Goal: Task Accomplishment & Management: Complete application form

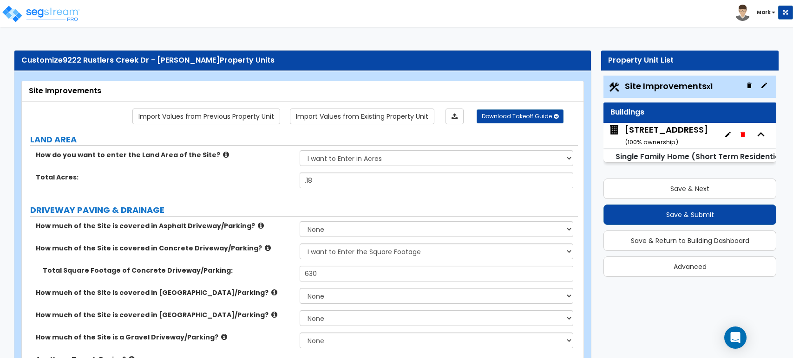
select select "2"
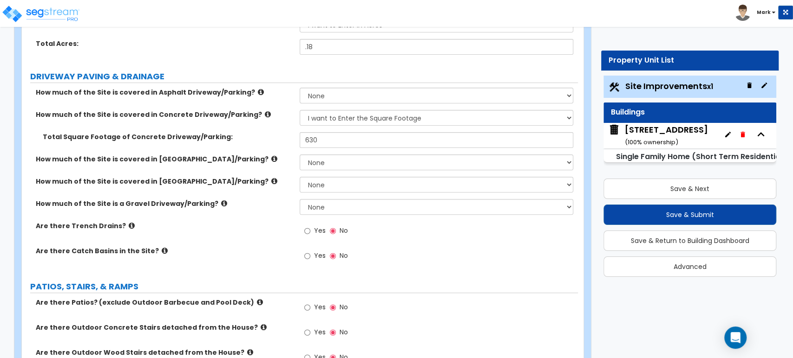
scroll to position [137, 0]
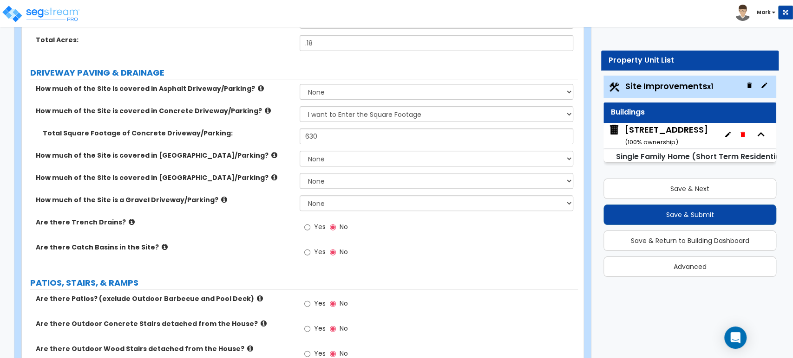
click at [271, 208] on div "How much of the Site is a Gravel Driveway/Parking? None I want to Enter an Appr…" at bounding box center [300, 206] width 556 height 22
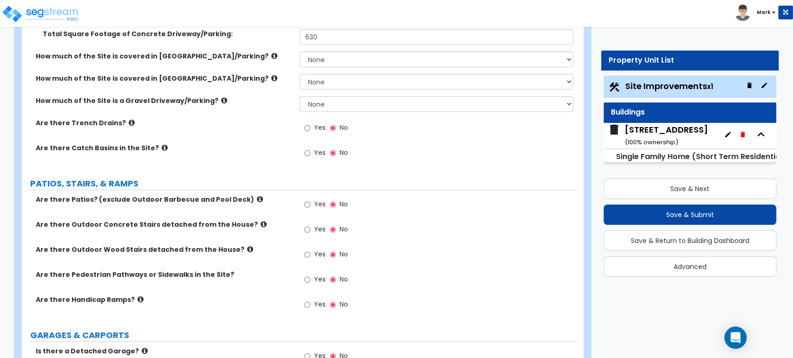
scroll to position [237, 0]
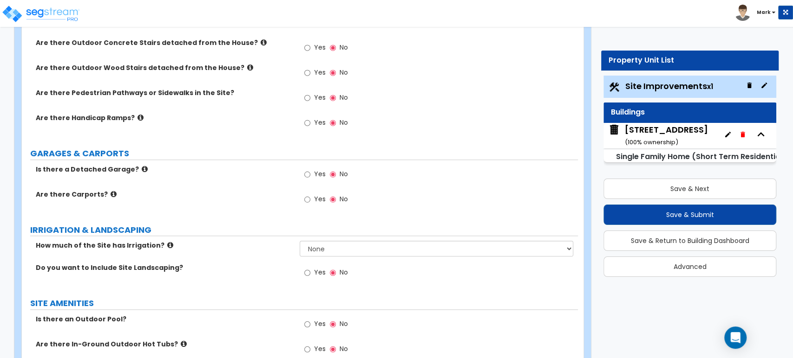
click at [345, 195] on span "No" at bounding box center [343, 199] width 8 height 9
click at [336, 195] on input "No" at bounding box center [333, 200] width 6 height 10
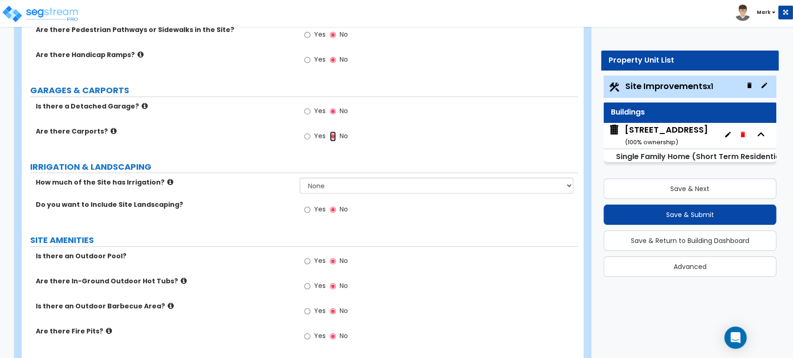
scroll to position [497, 0]
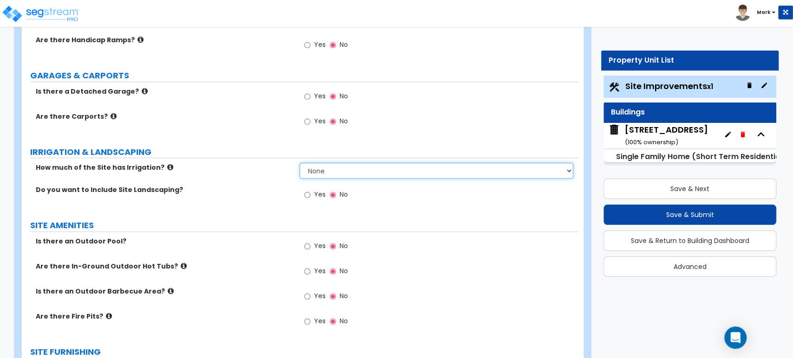
click at [336, 166] on select "None I want to Enter an Approximate Percentage I want to Enter the Square Foota…" at bounding box center [436, 171] width 273 height 16
select select "2"
click at [300, 163] on select "None I want to Enter an Approximate Percentage I want to Enter the Square Foota…" at bounding box center [436, 171] width 273 height 16
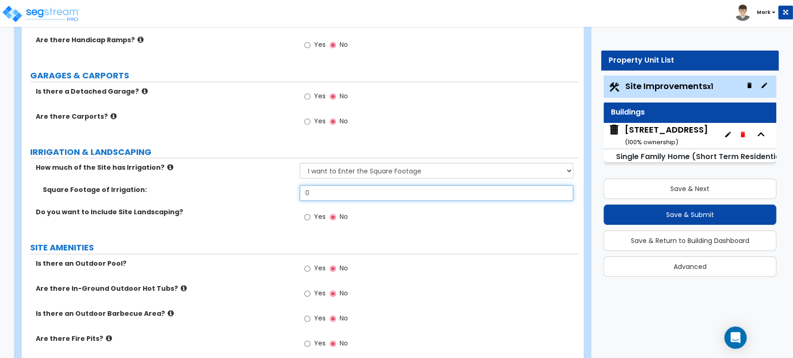
click at [316, 195] on input "0" at bounding box center [436, 193] width 273 height 16
type input "350"
click at [307, 218] on input "Yes" at bounding box center [307, 217] width 6 height 10
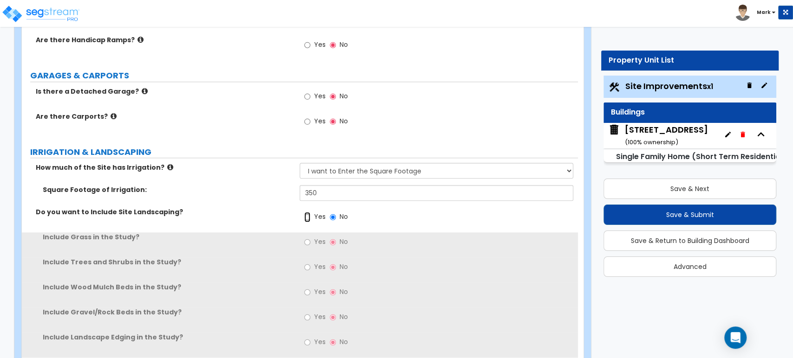
scroll to position [546, 0]
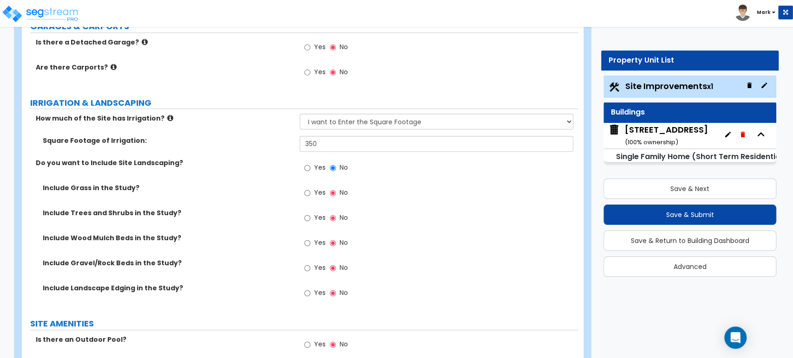
click at [316, 188] on span "Yes" at bounding box center [319, 192] width 12 height 9
click at [310, 188] on input "Yes" at bounding box center [307, 193] width 6 height 10
radio input "true"
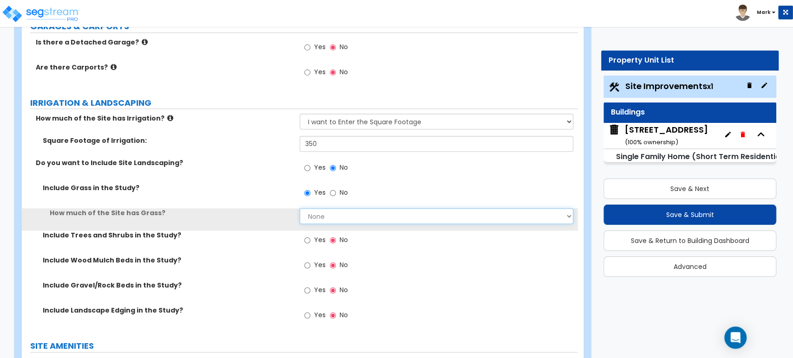
click at [316, 208] on select "None I want to Enter an Approximate Percentage I want to Enter the Square Foota…" at bounding box center [436, 216] width 273 height 16
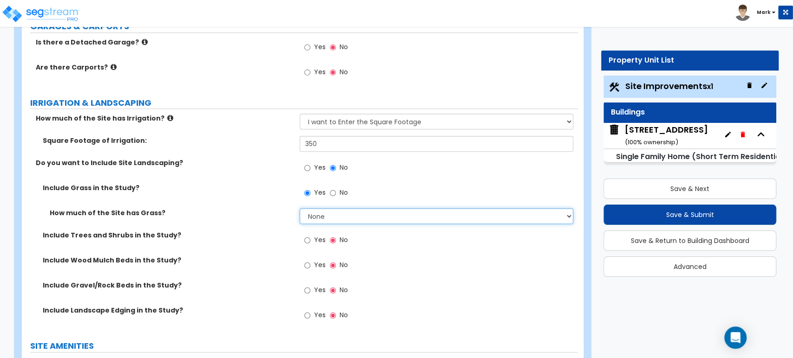
select select "2"
click at [300, 208] on select "None I want to Enter an Approximate Percentage I want to Enter the Square Foota…" at bounding box center [436, 216] width 273 height 16
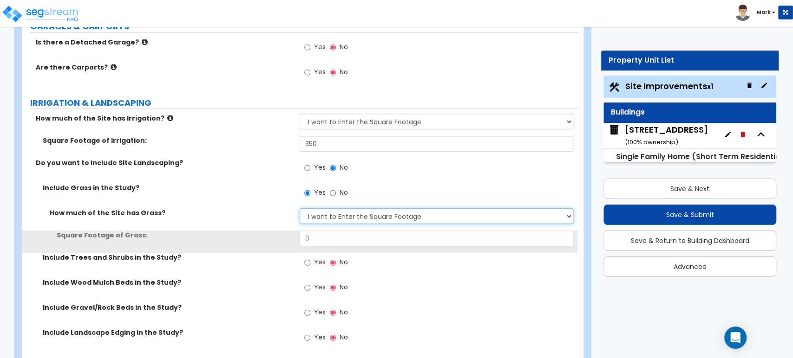
click at [334, 213] on select "None I want to Enter an Approximate Percentage I want to Enter the Square Foota…" at bounding box center [436, 216] width 273 height 16
click at [267, 247] on div "Square Footage of Grass: 0" at bounding box center [300, 242] width 556 height 22
click at [362, 218] on select "None I want to Enter an Approximate Percentage I want to Enter the Square Foota…" at bounding box center [436, 216] width 273 height 16
click at [349, 238] on input "0" at bounding box center [436, 239] width 273 height 16
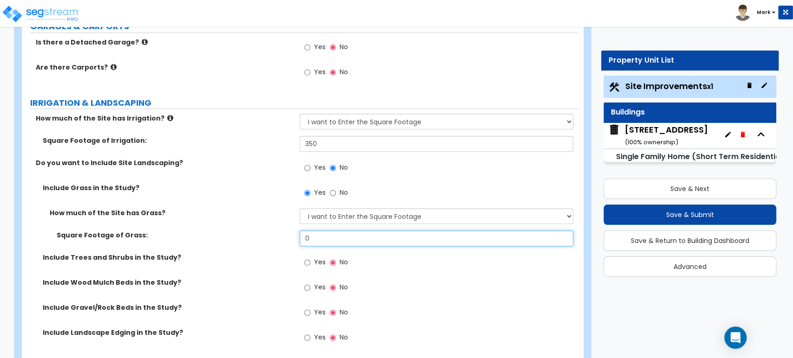
click at [349, 238] on input "0" at bounding box center [436, 239] width 273 height 16
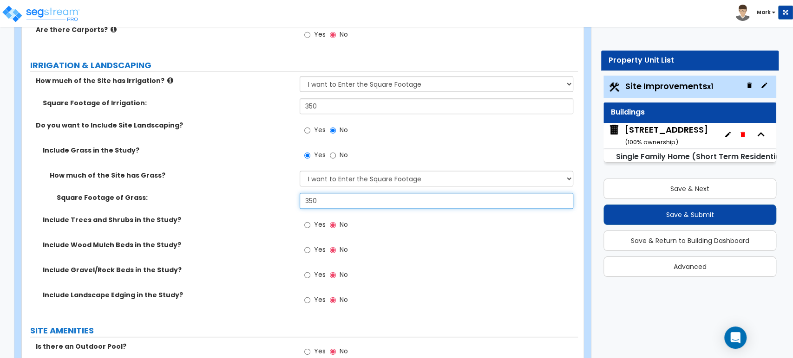
scroll to position [585, 0]
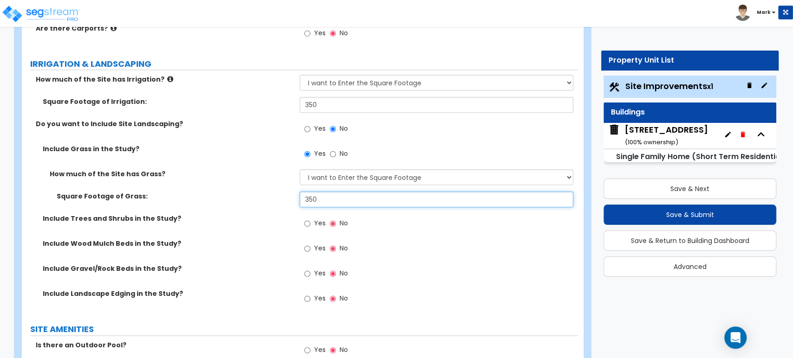
type input "350"
click at [303, 227] on div "Yes No" at bounding box center [326, 224] width 52 height 21
click at [308, 223] on input "Yes" at bounding box center [307, 224] width 6 height 10
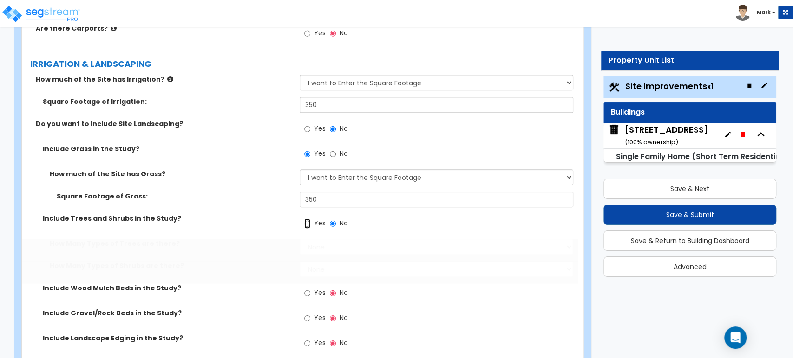
radio input "true"
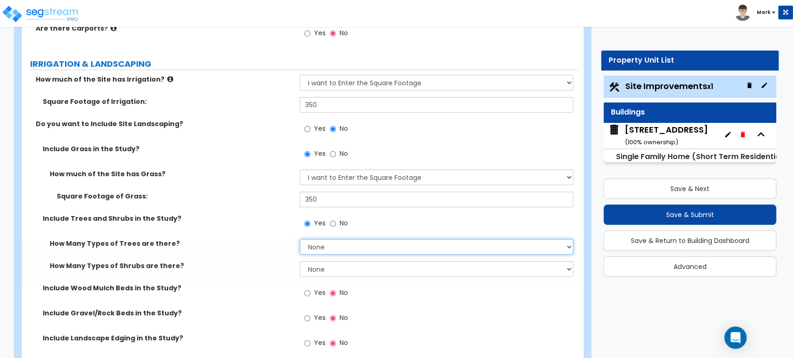
click at [337, 254] on select "None 1 2 3" at bounding box center [436, 247] width 273 height 16
click at [300, 239] on select "None 1 2 3" at bounding box center [436, 247] width 273 height 16
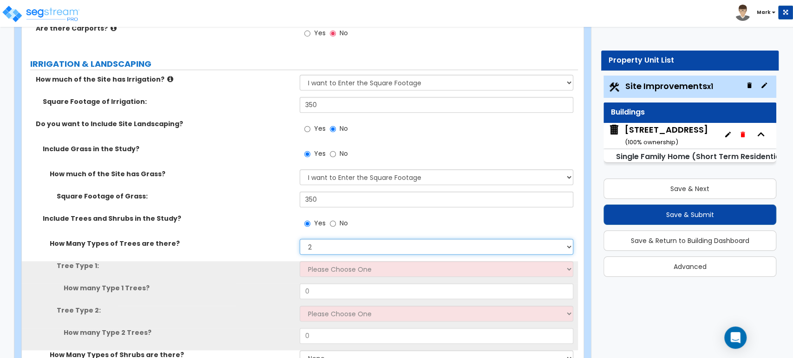
click at [339, 240] on select "None 1 2 3" at bounding box center [436, 247] width 273 height 16
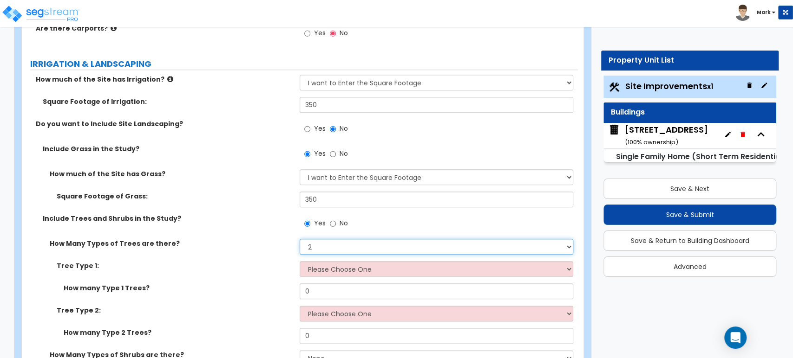
select select "1"
click at [300, 239] on select "None 1 2 3" at bounding box center [436, 247] width 273 height 16
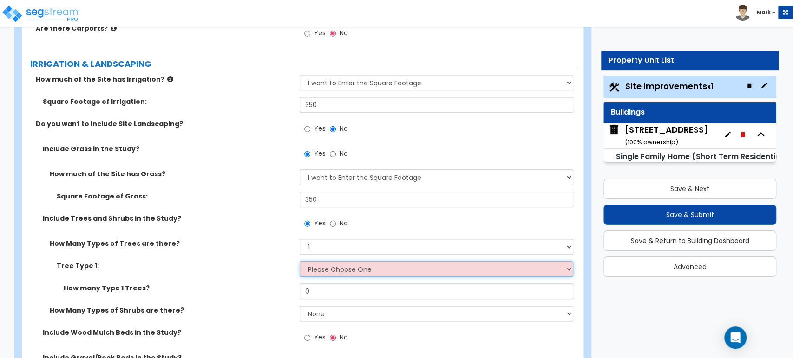
click at [357, 267] on select "Please Choose One Honey Locust Planetree Poplar Elm Hawthorn Linden Maple Red M…" at bounding box center [436, 269] width 273 height 16
select select "10"
click at [300, 261] on select "Please Choose One Honey Locust Planetree Poplar Elm Hawthorn Linden Maple Red M…" at bounding box center [436, 269] width 273 height 16
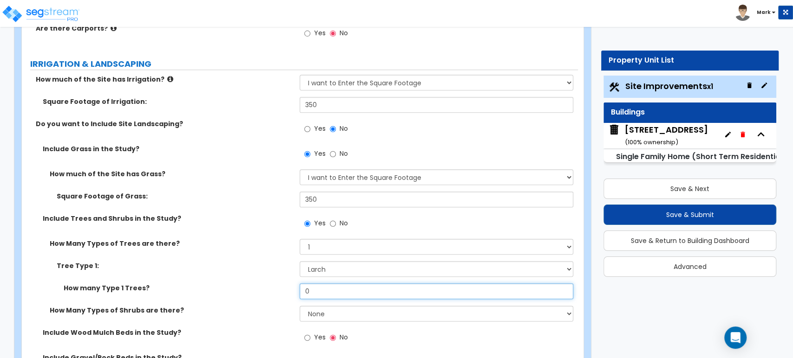
click at [356, 285] on input "0" at bounding box center [436, 292] width 273 height 16
type input "5"
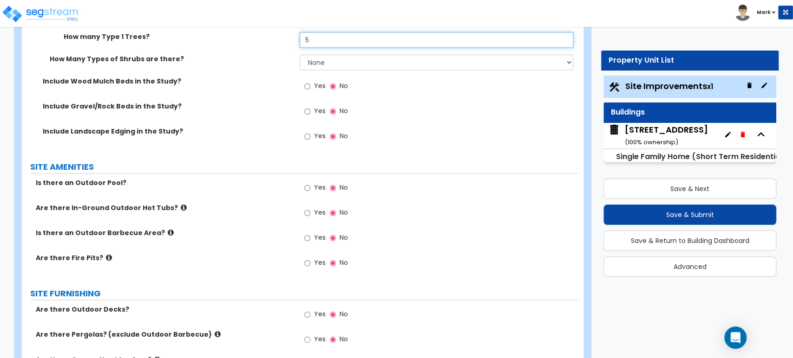
scroll to position [836, 0]
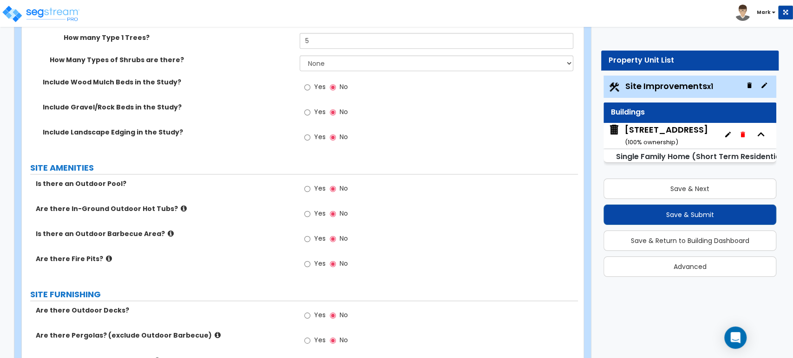
click at [313, 189] on label "Yes" at bounding box center [314, 190] width 21 height 16
click at [310, 189] on input "Yes" at bounding box center [307, 189] width 6 height 10
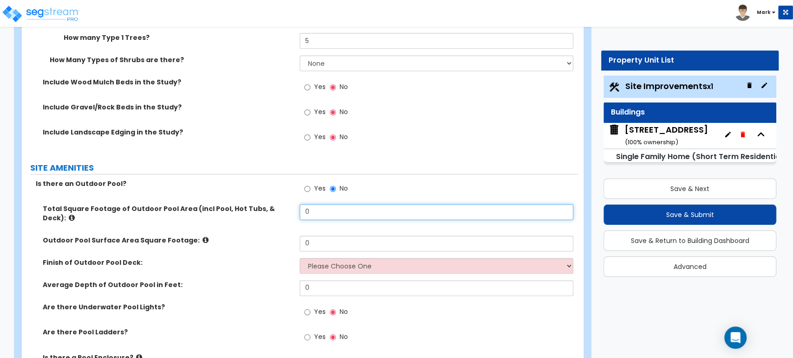
click at [320, 215] on input "0" at bounding box center [436, 212] width 273 height 16
click at [345, 218] on input "913" at bounding box center [436, 212] width 273 height 16
type input "913"
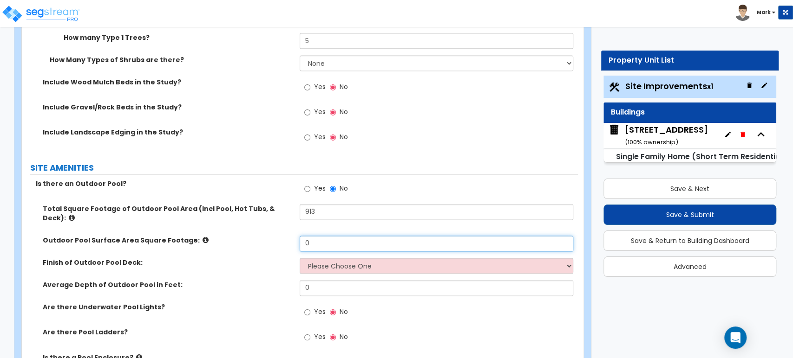
click at [337, 237] on input "0" at bounding box center [436, 244] width 273 height 16
type input "430"
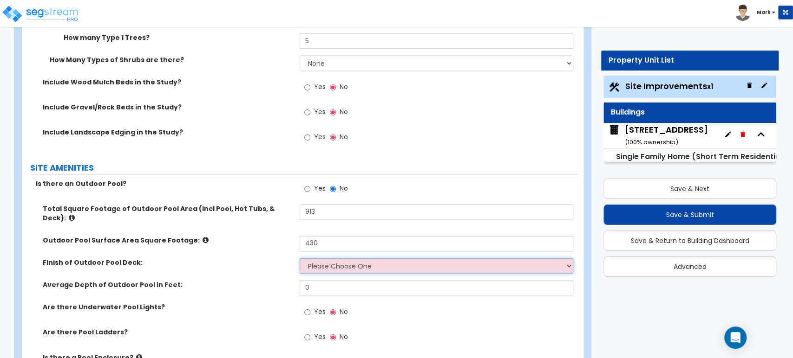
click at [337, 258] on select "Please Choose One Bare Concrete Stamped Concrete Brick Pavers Stone Pavers Wood…" at bounding box center [436, 266] width 273 height 16
click at [342, 261] on select "Please Choose One Bare Concrete Stamped Concrete Brick Pavers Stone Pavers Wood…" at bounding box center [436, 266] width 273 height 16
select select "4"
click at [300, 258] on select "Please Choose One Bare Concrete Stamped Concrete Brick Pavers Stone Pavers Wood…" at bounding box center [436, 266] width 273 height 16
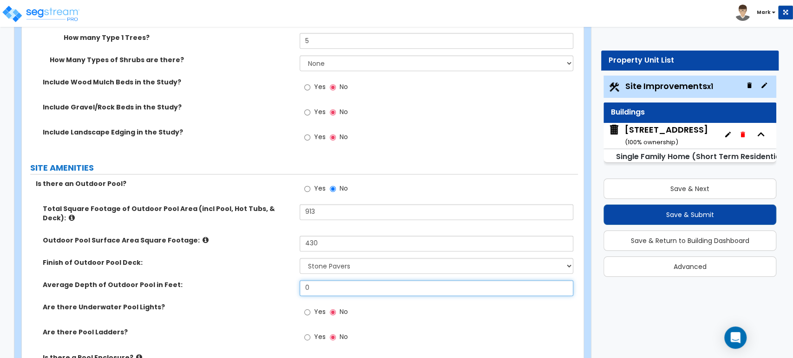
click at [329, 282] on input "0" at bounding box center [436, 288] width 273 height 16
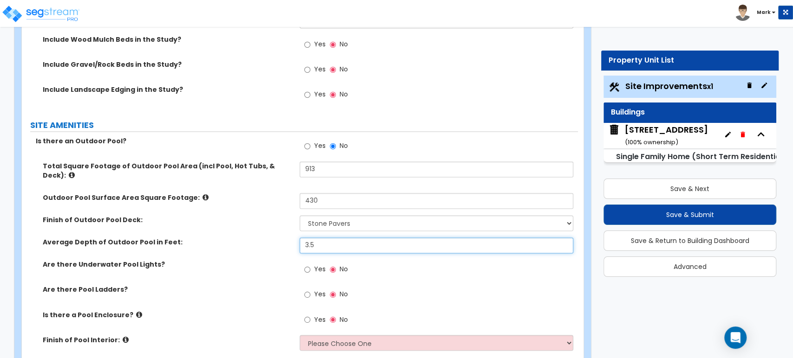
scroll to position [880, 0]
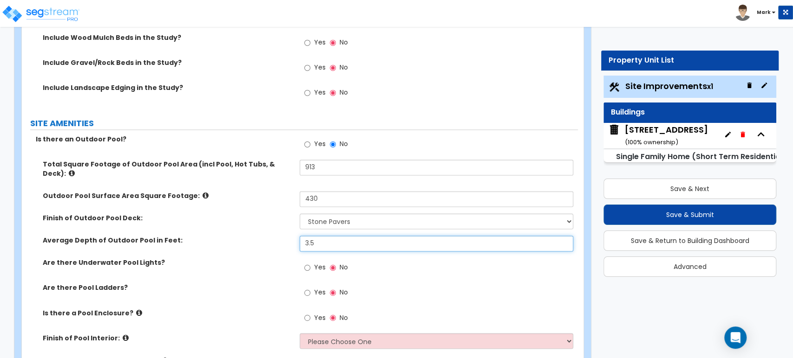
type input "3.5"
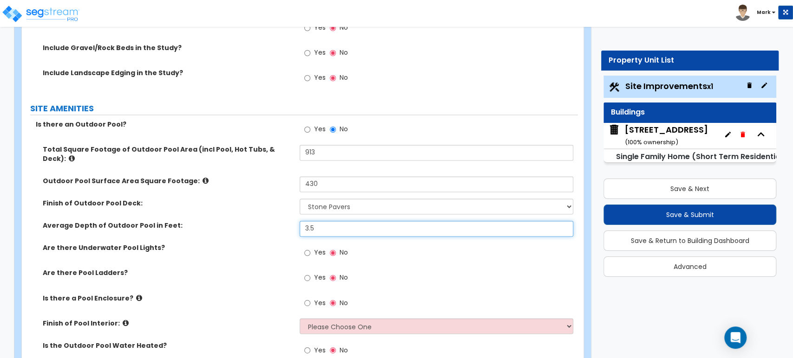
scroll to position [899, 0]
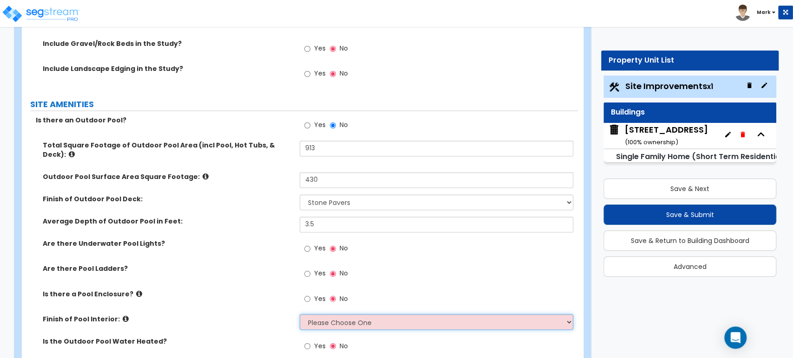
click at [321, 314] on select "Please Choose One Tile Plaster Vinyl" at bounding box center [436, 322] width 273 height 16
select select "2"
click at [300, 314] on select "Please Choose One Tile Plaster Vinyl" at bounding box center [436, 322] width 273 height 16
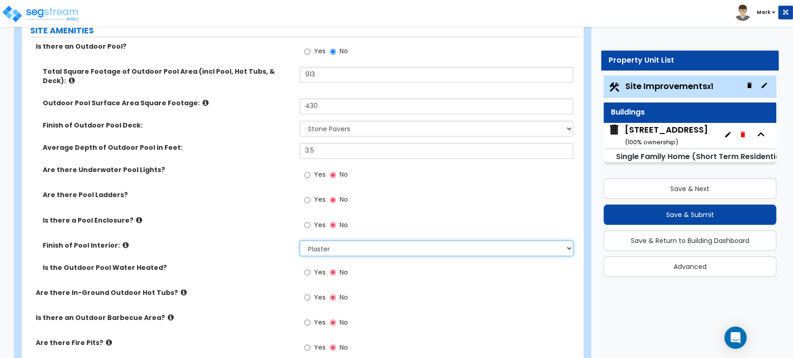
scroll to position [992, 0]
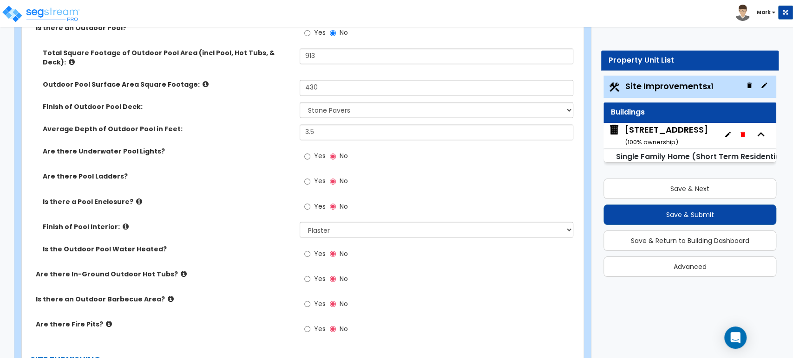
click at [317, 272] on label "Yes" at bounding box center [314, 280] width 21 height 16
click at [310, 274] on input "Yes" at bounding box center [307, 279] width 6 height 10
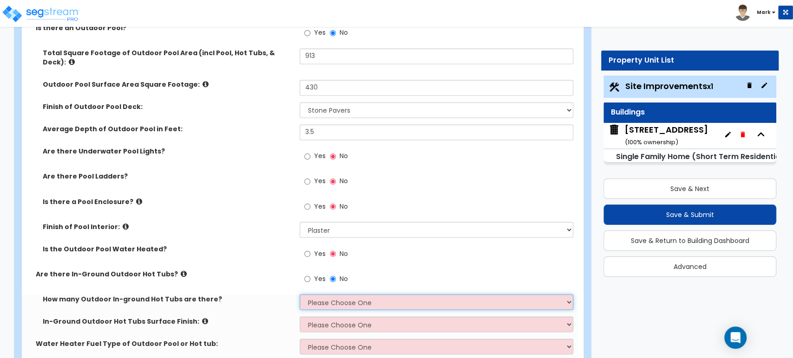
click at [319, 296] on select "Please Choose One 1 2 3 4" at bounding box center [436, 302] width 273 height 16
select select "1"
click at [300, 294] on select "Please Choose One 1 2 3 4" at bounding box center [436, 302] width 273 height 16
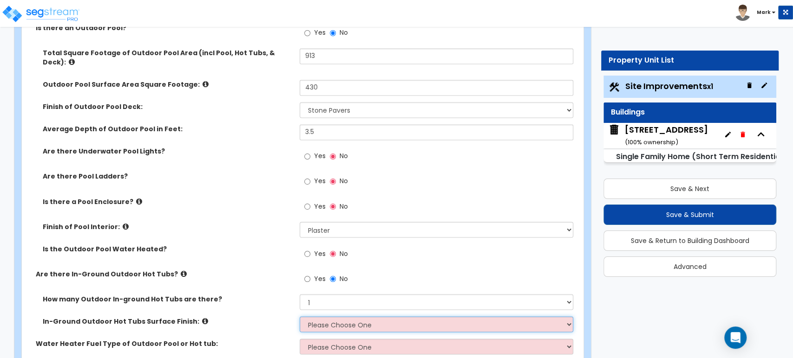
click at [346, 317] on select "Please Choose One Tile Plaster" at bounding box center [436, 325] width 273 height 16
select select "2"
click at [300, 317] on select "Please Choose One Tile Plaster" at bounding box center [436, 325] width 273 height 16
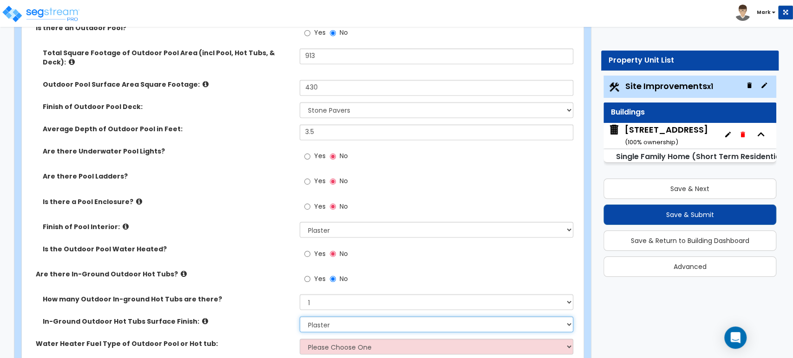
scroll to position [1023, 0]
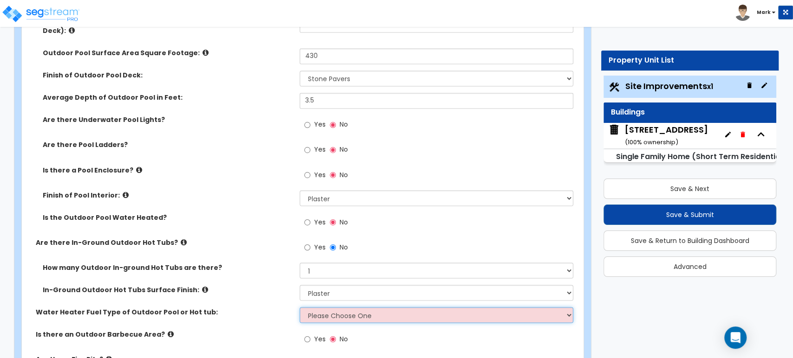
click at [333, 307] on select "Please Choose One Gas Electric" at bounding box center [436, 315] width 273 height 16
select select "2"
click at [300, 307] on select "Please Choose One Gas Electric" at bounding box center [436, 315] width 273 height 16
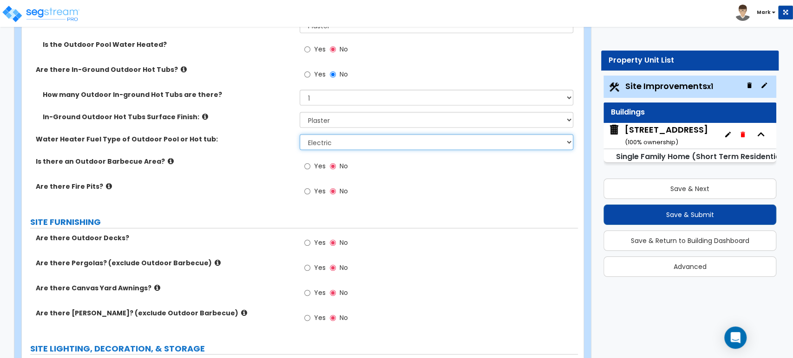
scroll to position [1197, 0]
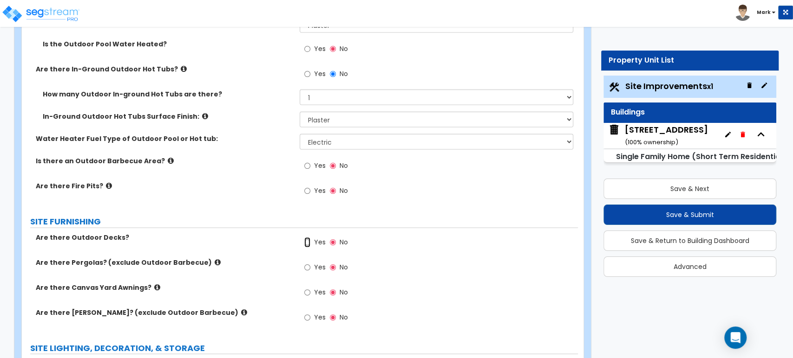
click at [309, 238] on input "Yes" at bounding box center [307, 243] width 6 height 10
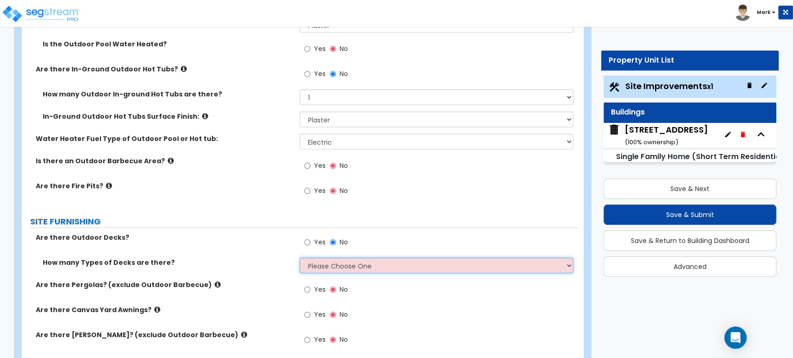
click at [312, 258] on select "Please Choose One 1 2 3 4" at bounding box center [436, 266] width 273 height 16
select select "1"
click at [300, 258] on select "Please Choose One 1 2 3 4" at bounding box center [436, 266] width 273 height 16
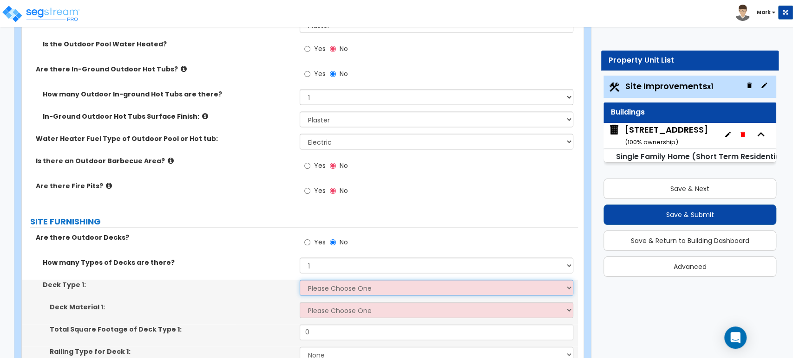
click at [319, 280] on select "Please Choose One Attached to Structure Detached from Structure" at bounding box center [436, 288] width 273 height 16
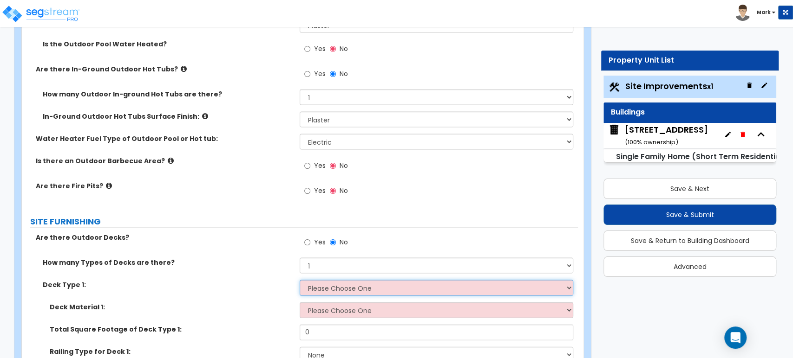
select select "1"
click at [300, 280] on select "Please Choose One Attached to Structure Detached from Structure" at bounding box center [436, 288] width 273 height 16
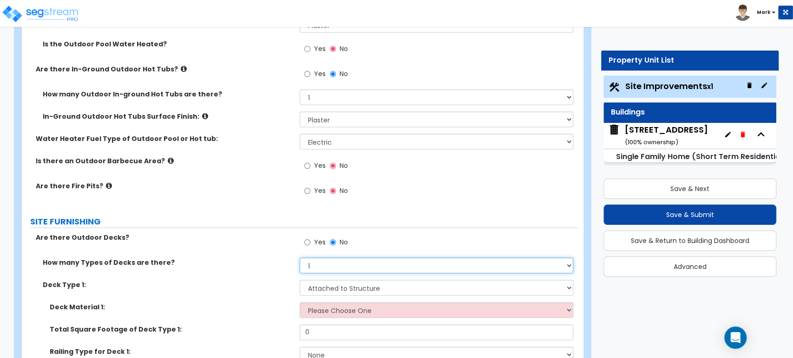
click at [323, 258] on select "Please Choose One 1 2 3 4" at bounding box center [436, 266] width 273 height 16
select select "2"
click at [300, 258] on select "Please Choose One 1 2 3 4" at bounding box center [436, 266] width 273 height 16
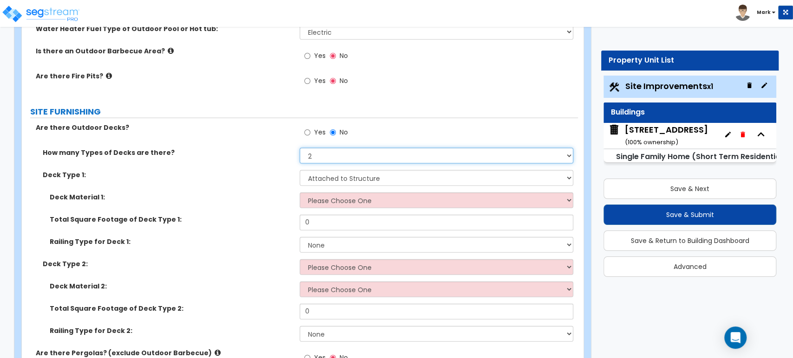
scroll to position [1312, 0]
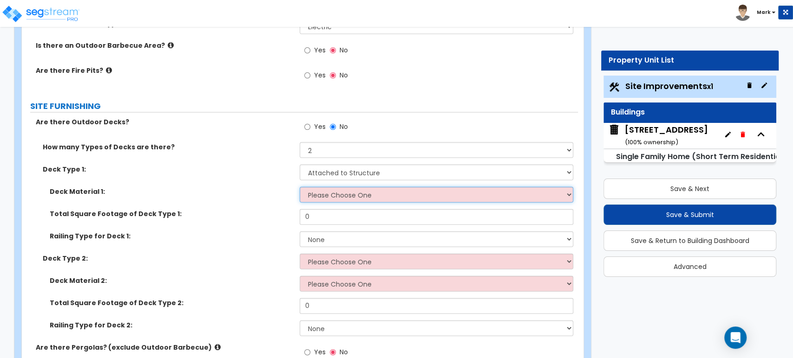
click at [332, 189] on select "Please Choose One Wood Plastic/PVC" at bounding box center [436, 195] width 273 height 16
select select "1"
click at [300, 187] on select "Please Choose One Wood Plastic/PVC" at bounding box center [436, 195] width 273 height 16
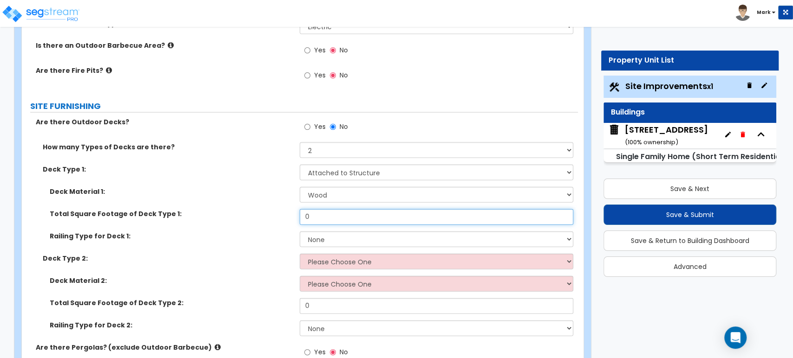
click at [327, 209] on input "0" at bounding box center [436, 217] width 273 height 16
click at [351, 209] on input "0" at bounding box center [436, 217] width 273 height 16
type input "450"
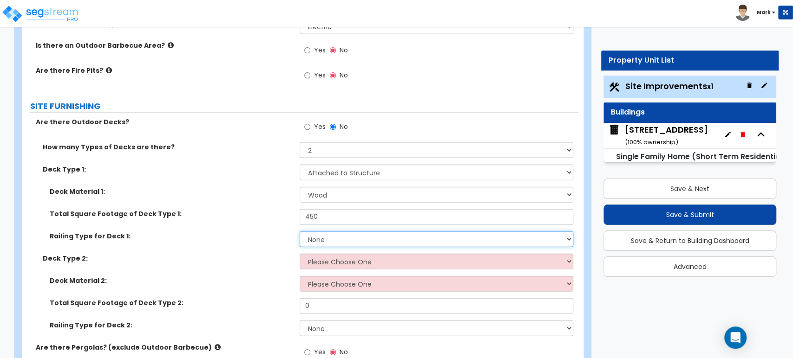
click at [339, 232] on select "None Wood Plastic" at bounding box center [436, 240] width 273 height 16
select select "1"
click at [300, 232] on select "None Wood Plastic" at bounding box center [436, 240] width 273 height 16
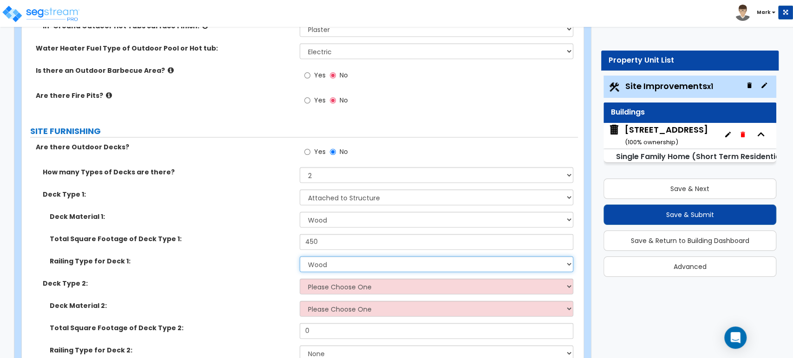
scroll to position [1285, 0]
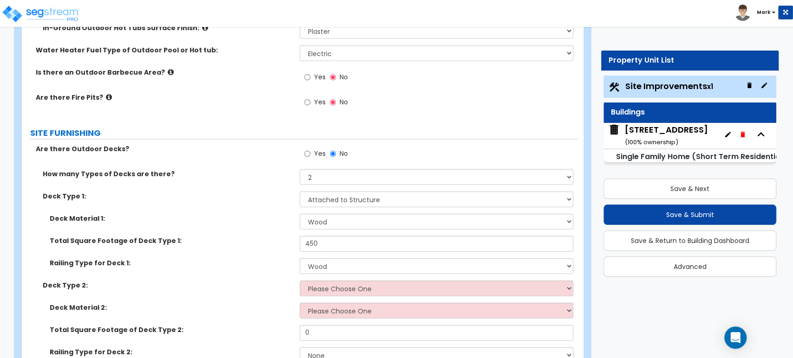
click at [342, 269] on div "Railing Type for Deck 1: None Wood Plastic" at bounding box center [300, 270] width 556 height 22
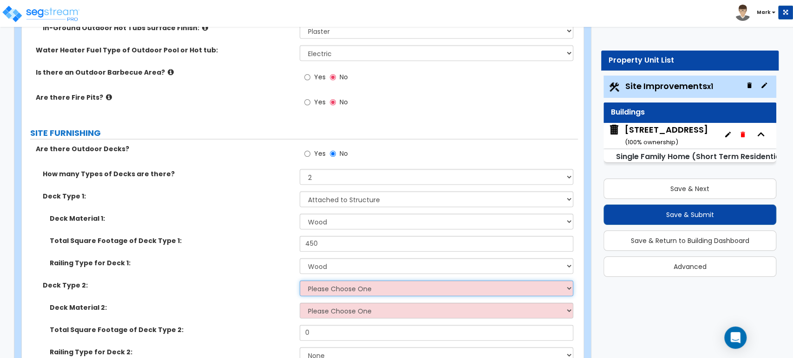
click at [342, 281] on select "Please Choose One Attached to Structure Detached from Structure" at bounding box center [436, 289] width 273 height 16
click at [300, 281] on select "Please Choose One Attached to Structure Detached from Structure" at bounding box center [436, 289] width 273 height 16
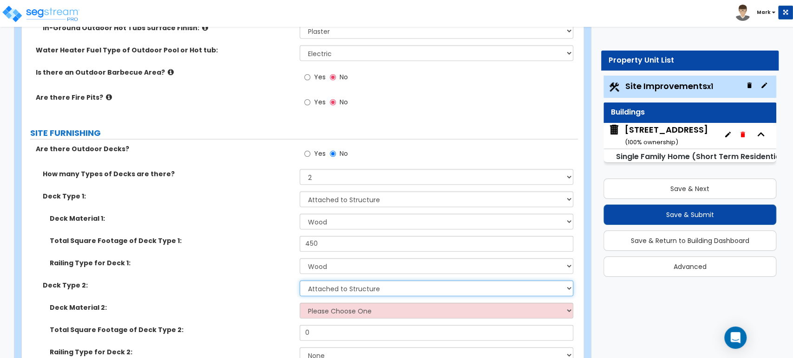
click at [344, 281] on select "Please Choose One Attached to Structure Detached from Structure" at bounding box center [436, 289] width 273 height 16
select select "2"
click at [300, 281] on select "Please Choose One Attached to Structure Detached from Structure" at bounding box center [436, 289] width 273 height 16
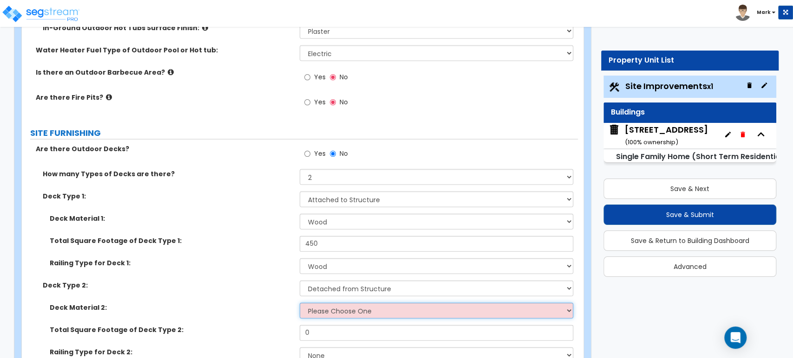
click at [348, 303] on select "Please Choose One Wood Plastic/PVC" at bounding box center [436, 311] width 273 height 16
select select "1"
click at [300, 303] on select "Please Choose One Wood Plastic/PVC" at bounding box center [436, 311] width 273 height 16
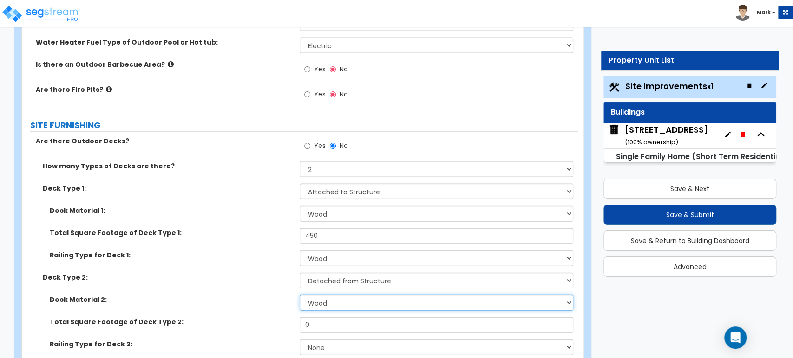
scroll to position [1294, 0]
click at [343, 317] on input "0" at bounding box center [436, 325] width 273 height 16
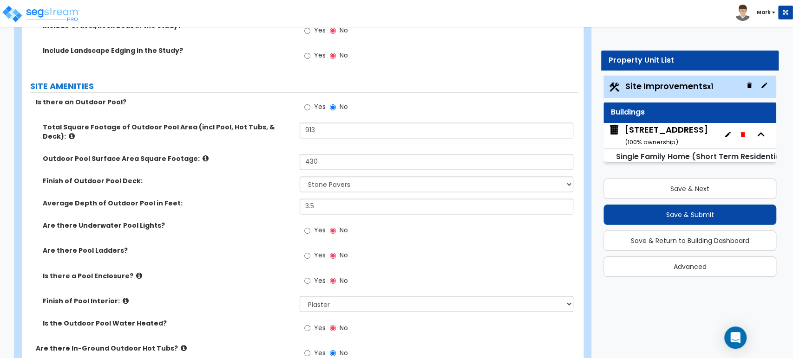
scroll to position [913, 0]
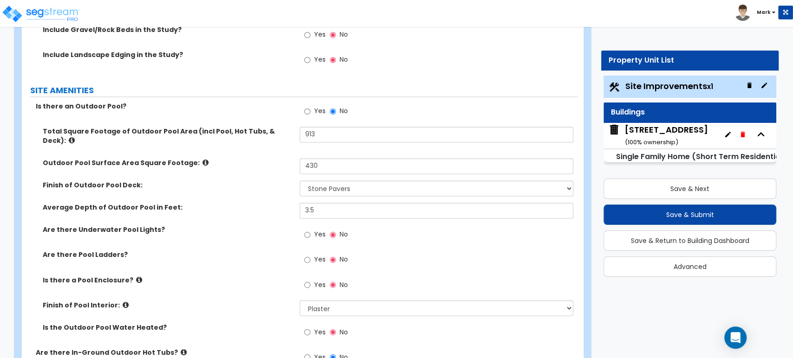
type input "200"
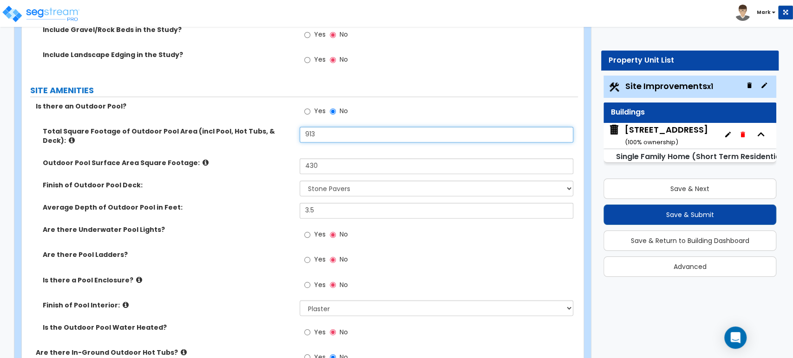
click at [317, 130] on input "913" at bounding box center [436, 135] width 273 height 16
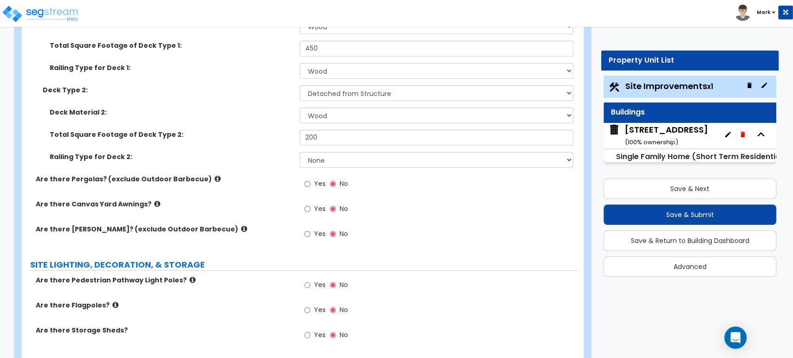
scroll to position [1484, 0]
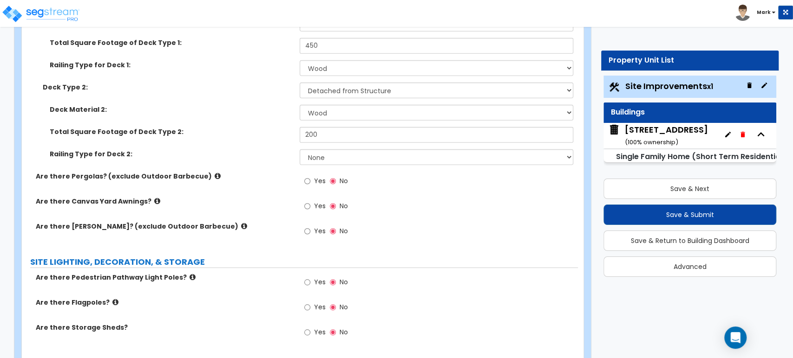
type input "850"
click at [205, 222] on label "Are there [PERSON_NAME]? (exclude Outdoor Barbecue)" at bounding box center [164, 226] width 257 height 9
click at [154, 198] on icon at bounding box center [157, 201] width 6 height 7
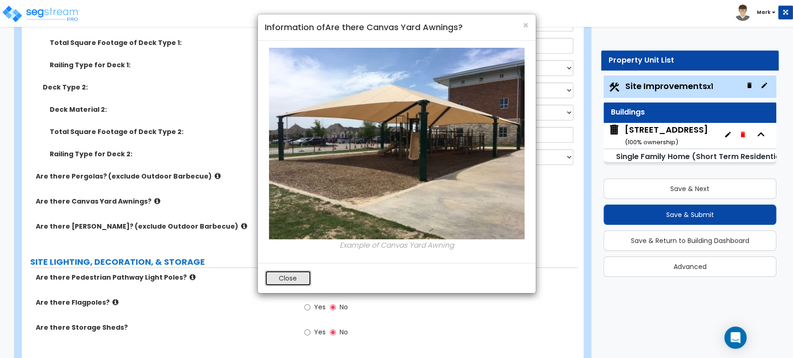
click at [269, 279] on button "Close" at bounding box center [288, 279] width 46 height 16
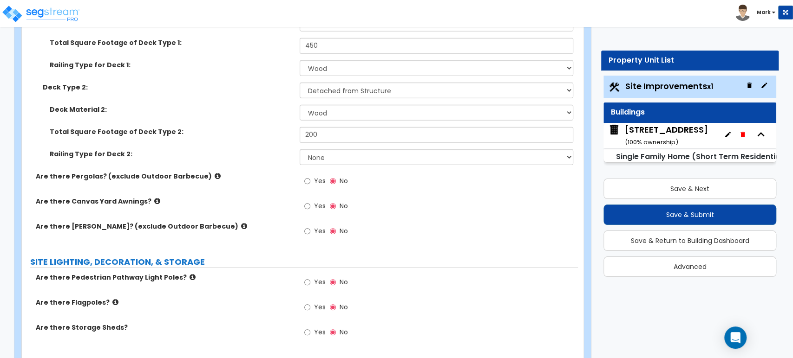
click at [215, 173] on icon at bounding box center [218, 176] width 6 height 7
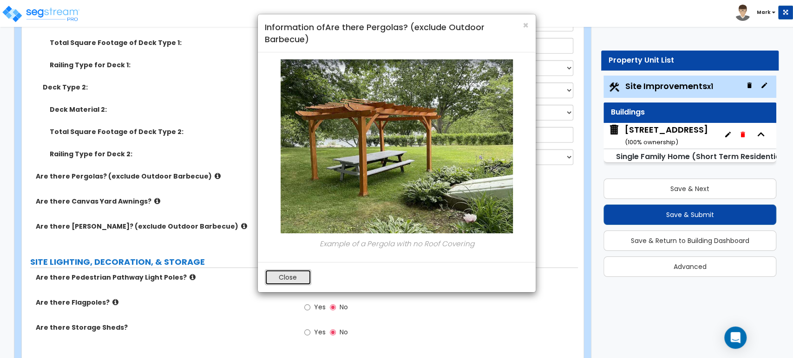
click at [277, 274] on button "Close" at bounding box center [288, 278] width 46 height 16
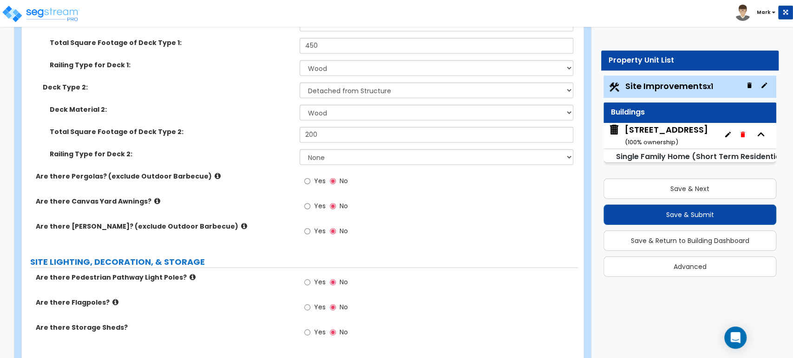
click at [241, 223] on icon at bounding box center [244, 226] width 6 height 7
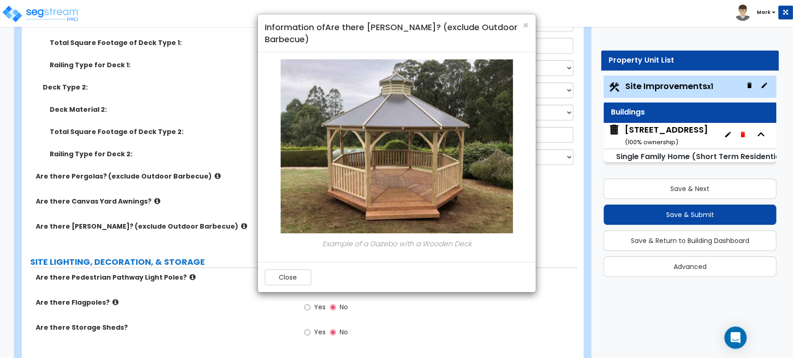
scroll to position [1500, 0]
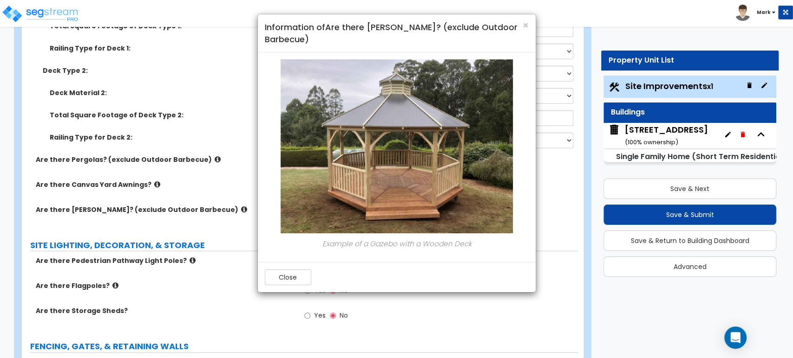
click at [290, 287] on div "Close" at bounding box center [397, 277] width 278 height 30
click at [294, 274] on button "Close" at bounding box center [288, 278] width 46 height 16
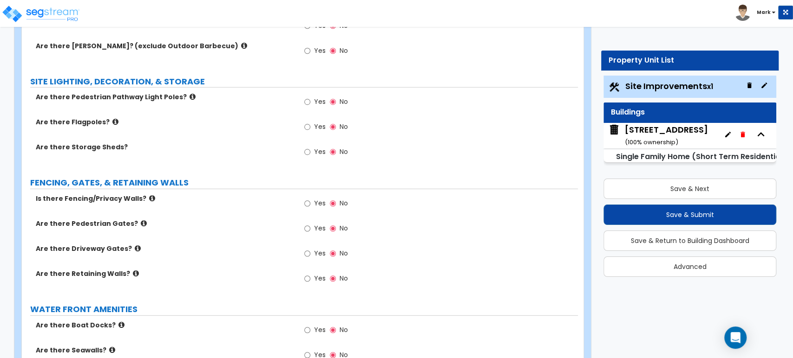
scroll to position [1682, 0]
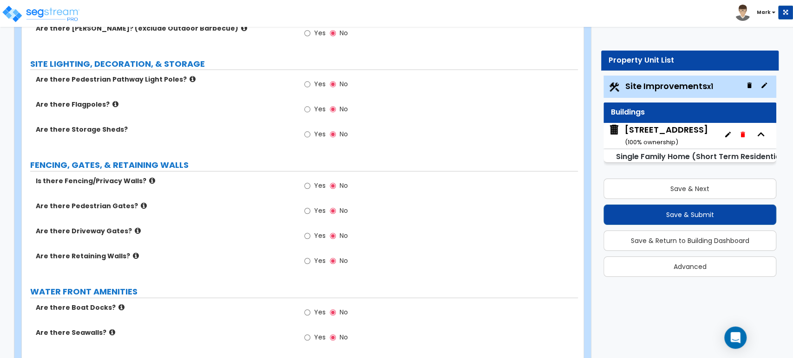
click at [314, 183] on label "Yes" at bounding box center [314, 187] width 21 height 16
click at [310, 183] on input "Yes" at bounding box center [307, 186] width 6 height 10
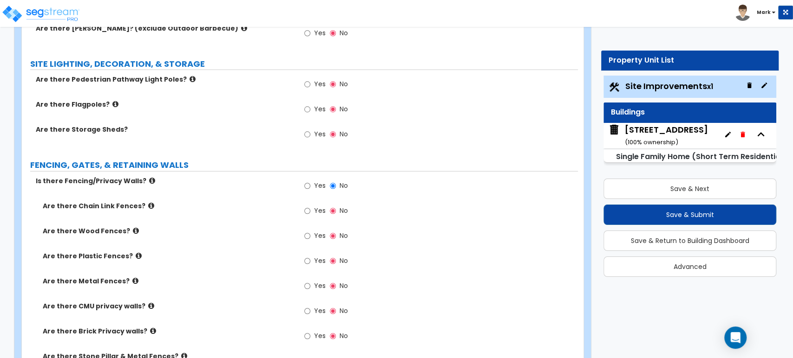
click at [301, 227] on div "Yes No" at bounding box center [326, 237] width 52 height 21
click at [303, 227] on div "Yes No" at bounding box center [326, 237] width 52 height 21
click at [309, 231] on input "Yes" at bounding box center [307, 236] width 6 height 10
radio input "true"
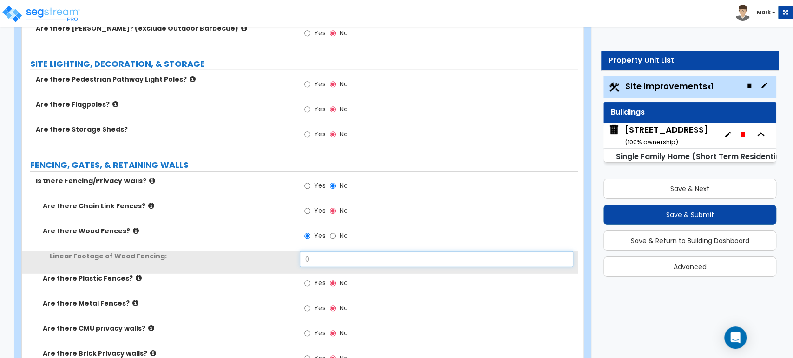
click at [309, 254] on input "0" at bounding box center [436, 260] width 273 height 16
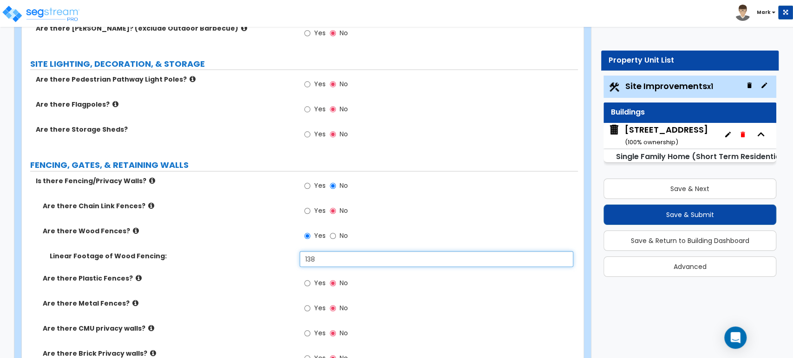
type input "138"
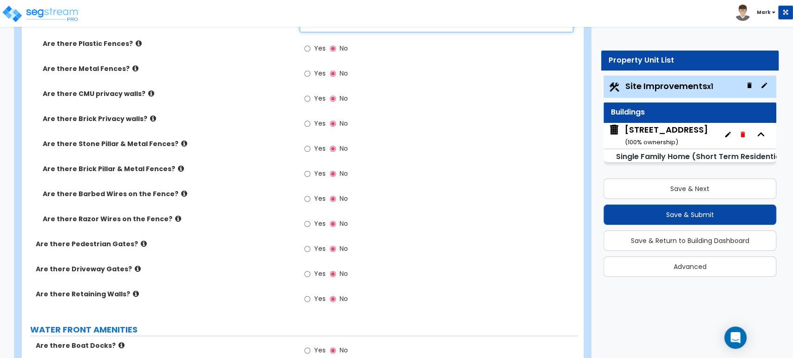
scroll to position [1917, 0]
click at [315, 244] on span "Yes" at bounding box center [319, 248] width 12 height 9
click at [310, 244] on input "Yes" at bounding box center [307, 249] width 6 height 10
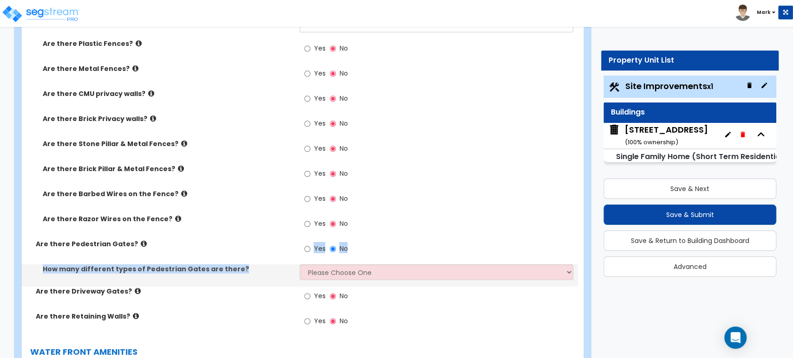
drag, startPoint x: 315, startPoint y: 240, endPoint x: 322, endPoint y: 270, distance: 31.0
click at [322, 270] on div "Is there Fencing/Privacy Walls? Yes No Are there Chain Link Fences? Yes No Are …" at bounding box center [300, 139] width 542 height 396
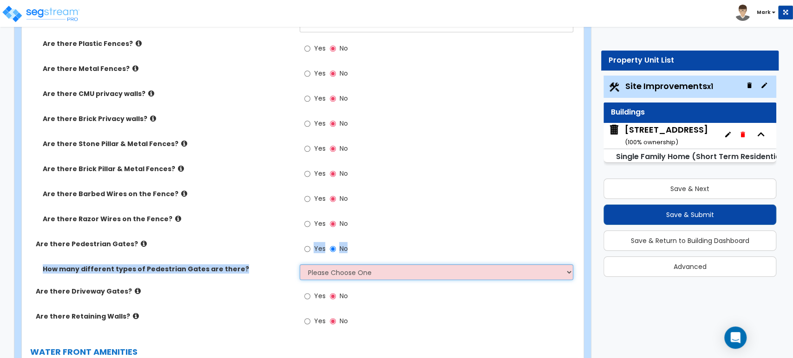
click at [322, 267] on select "Please Choose One 1 2 3" at bounding box center [436, 273] width 273 height 16
click at [300, 265] on select "Please Choose One 1 2 3" at bounding box center [436, 273] width 273 height 16
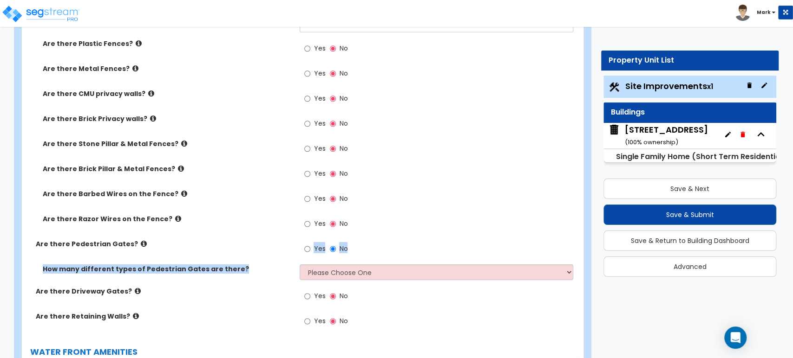
click at [255, 265] on label "How many different types of Pedestrian Gates are there?" at bounding box center [168, 269] width 250 height 9
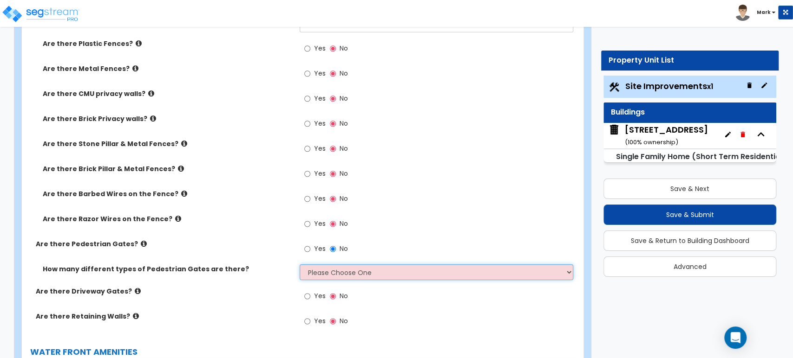
click at [331, 267] on select "Please Choose One 1 2 3" at bounding box center [436, 273] width 273 height 16
select select "1"
click at [300, 265] on select "Please Choose One 1 2 3" at bounding box center [436, 273] width 273 height 16
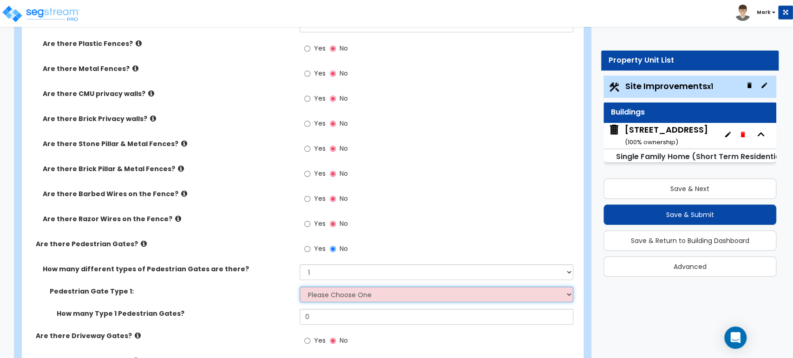
click at [333, 287] on select "Please Choose One Chain Link, 3 ft Height Chain Link, 4 ft Height Chain Link, 6…" at bounding box center [436, 295] width 273 height 16
select select "9"
click at [300, 287] on select "Please Choose One Chain Link, 3 ft Height Chain Link, 4 ft Height Chain Link, 6…" at bounding box center [436, 295] width 273 height 16
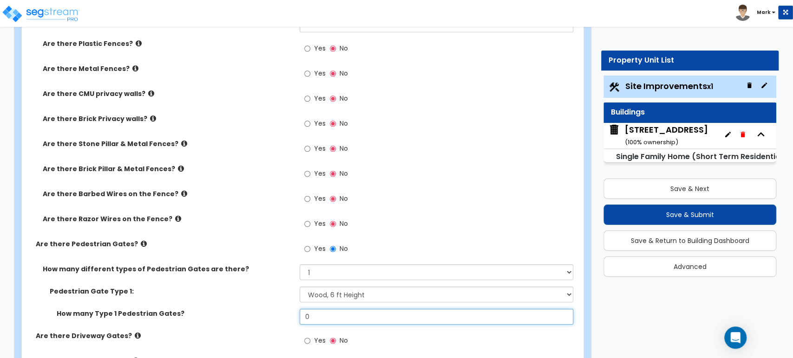
click at [333, 309] on input "0" at bounding box center [436, 317] width 273 height 16
type input "2"
click at [263, 296] on div "Pedestrian Gate Type 1: Please Choose One Chain Link, 3 ft Height Chain Link, 4…" at bounding box center [300, 298] width 556 height 22
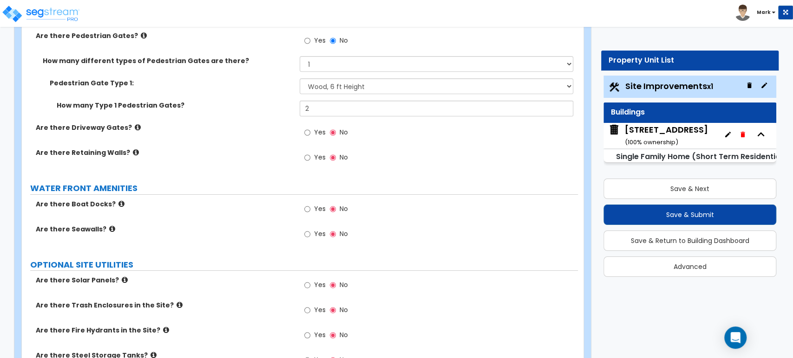
click at [263, 301] on label "Are there Trash Enclosures in the Site?" at bounding box center [164, 305] width 257 height 9
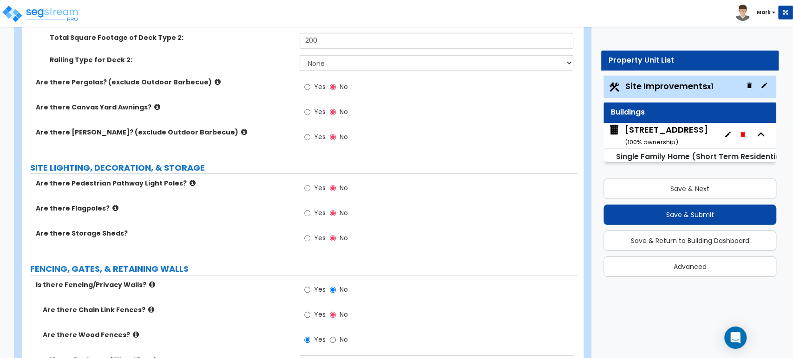
scroll to position [1538, 0]
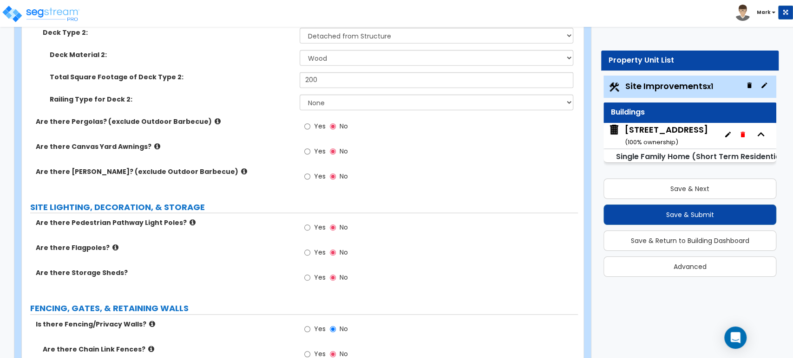
click at [205, 117] on label "Are there Pergolas? (exclude Outdoor Barbecue)" at bounding box center [164, 121] width 257 height 9
click at [202, 104] on div "Railing Type for Deck 2: None Wood Plastic" at bounding box center [300, 106] width 556 height 22
click at [215, 118] on icon at bounding box center [218, 121] width 6 height 7
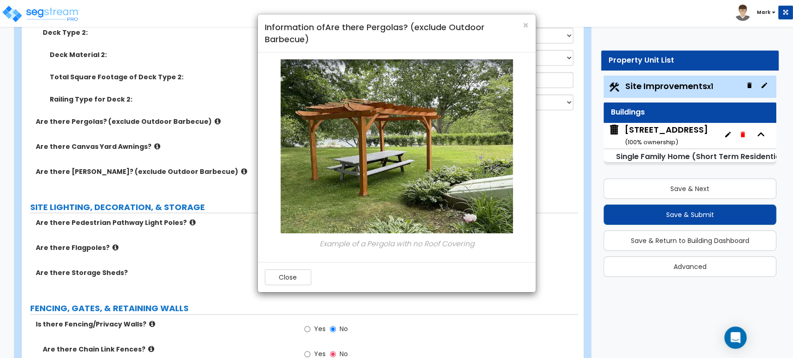
scroll to position [1543, 0]
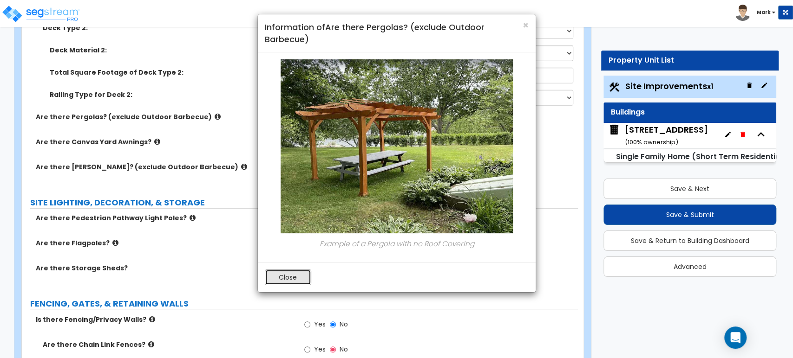
click at [294, 281] on button "Close" at bounding box center [288, 278] width 46 height 16
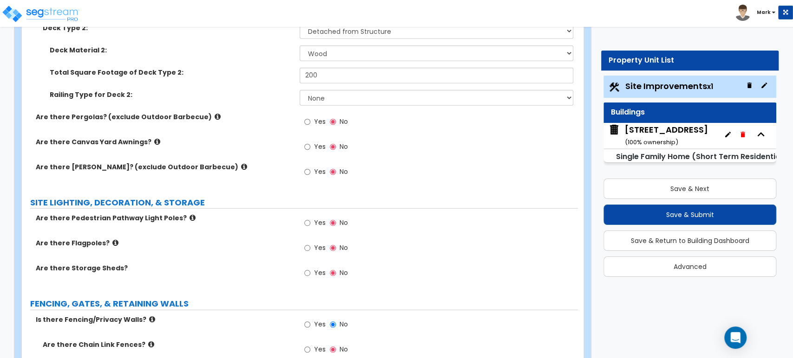
click at [316, 117] on span "Yes" at bounding box center [319, 121] width 12 height 9
click at [310, 117] on input "Yes" at bounding box center [307, 122] width 6 height 10
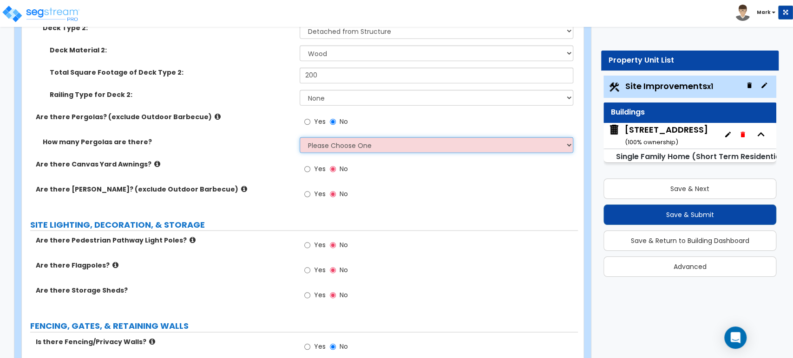
click at [323, 137] on select "Please Choose One 1 2 3" at bounding box center [436, 145] width 273 height 16
select select "1"
click at [300, 137] on select "Please Choose One 1 2 3" at bounding box center [436, 145] width 273 height 16
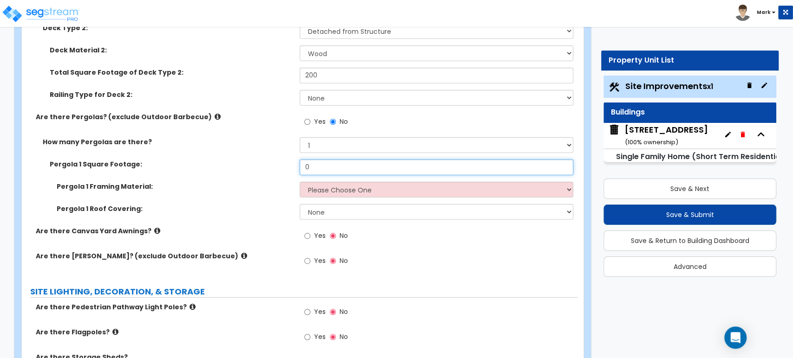
click at [331, 160] on input "0" at bounding box center [436, 168] width 273 height 16
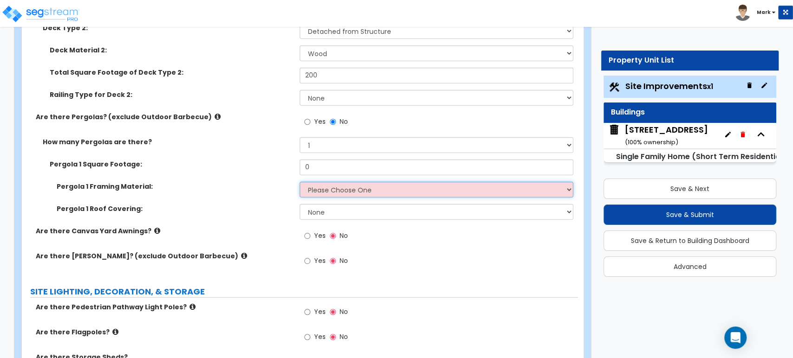
click at [331, 182] on select "Please Choose One Wood Metal" at bounding box center [436, 190] width 273 height 16
select select "1"
click at [300, 182] on select "Please Choose One Wood Metal" at bounding box center [436, 190] width 273 height 16
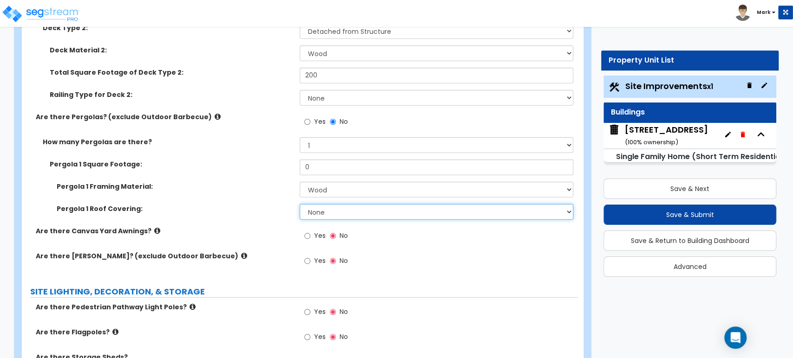
click at [333, 204] on select "None Plastic Fiberglass Metal" at bounding box center [436, 212] width 273 height 16
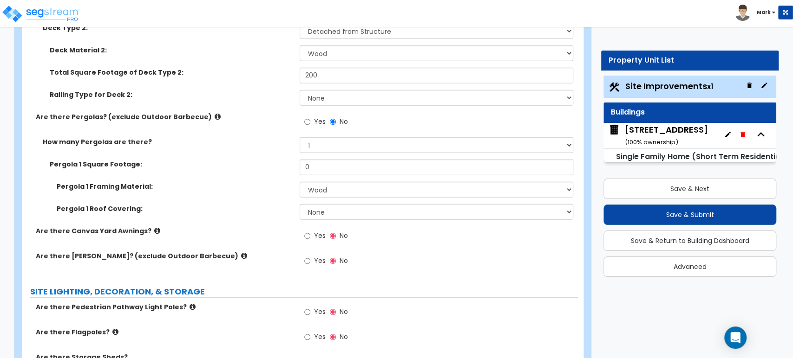
click at [269, 182] on label "Pergola 1 Framing Material:" at bounding box center [175, 186] width 236 height 9
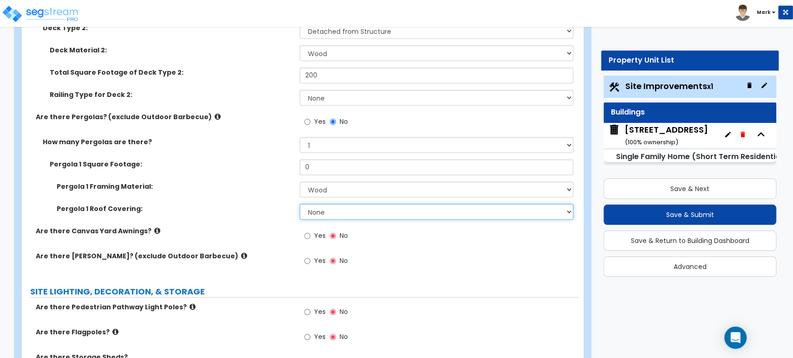
click at [338, 204] on select "None Plastic Fiberglass Metal" at bounding box center [436, 212] width 273 height 16
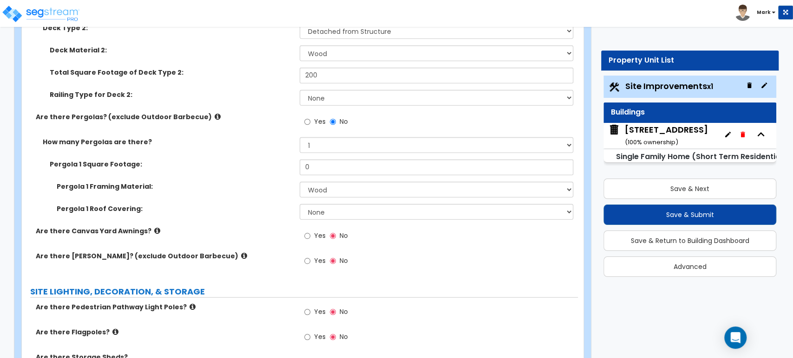
click at [274, 190] on div "Pergola 1 Framing Material: Please Choose One Wood Metal" at bounding box center [300, 193] width 556 height 22
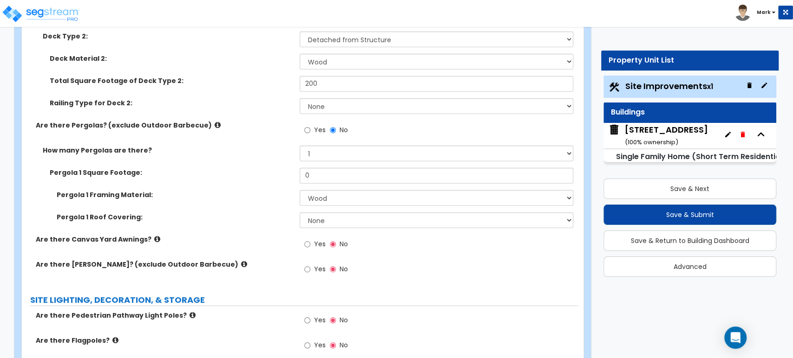
scroll to position [1534, 0]
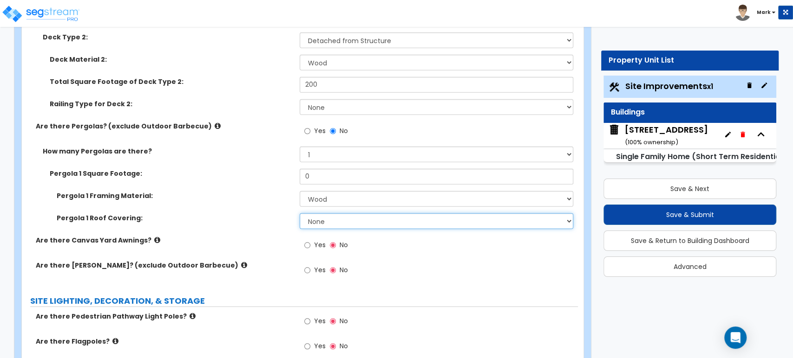
click at [325, 214] on select "None Plastic Fiberglass Metal" at bounding box center [436, 222] width 273 height 16
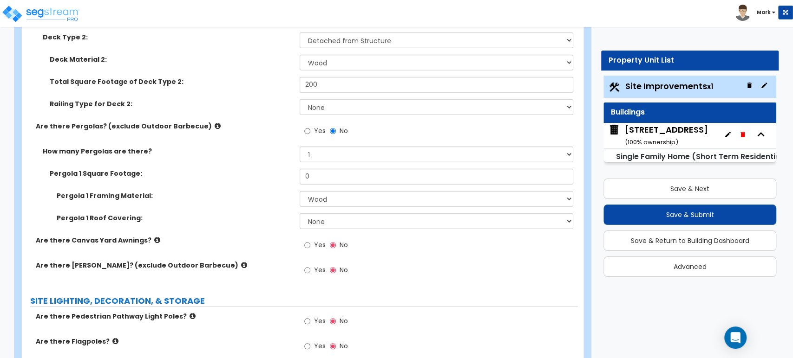
click at [332, 128] on label "No" at bounding box center [339, 132] width 18 height 16
click at [332, 128] on input "No" at bounding box center [333, 131] width 6 height 10
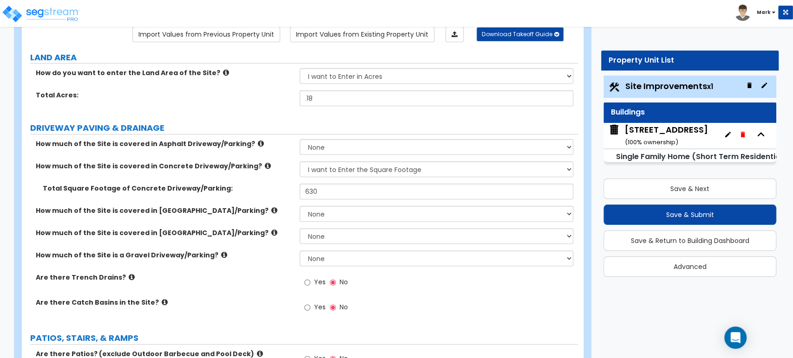
scroll to position [72, 0]
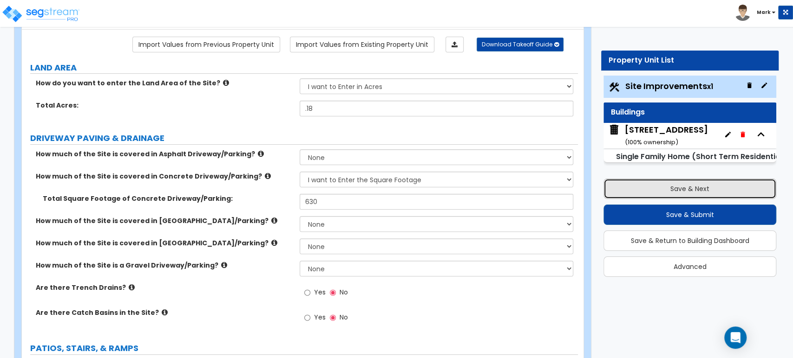
click at [730, 189] on button "Save & Next" at bounding box center [689, 189] width 173 height 20
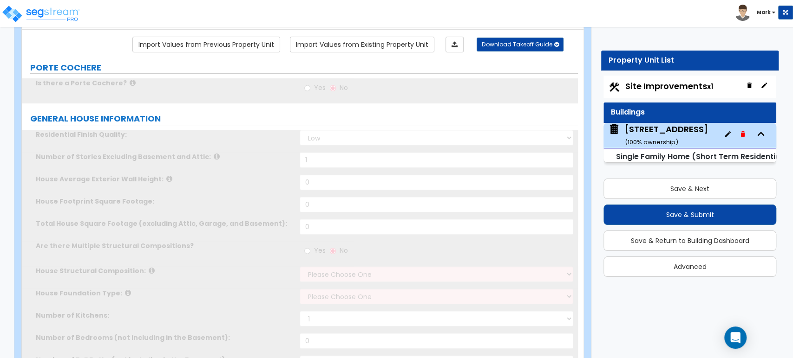
type input "1"
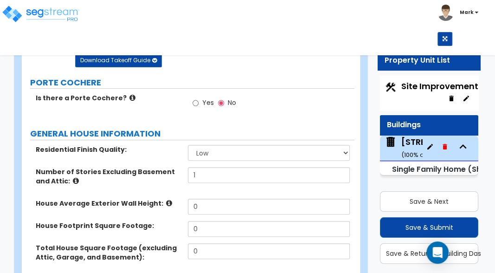
click at [384, 19] on div "Toggle navigation Mark" at bounding box center [247, 23] width 495 height 46
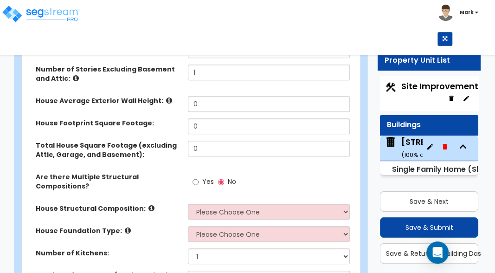
scroll to position [175, 0]
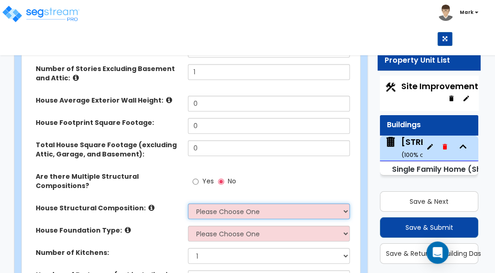
click at [319, 212] on select "Please Choose One Reinforced Concrete Structural Steel Brick Masonry CMU Masonr…" at bounding box center [269, 211] width 162 height 16
click at [188, 203] on select "Please Choose One Reinforced Concrete Structural Steel Brick Masonry CMU Masonr…" at bounding box center [269, 211] width 162 height 16
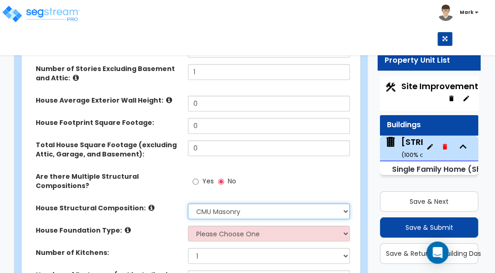
scroll to position [29, 0]
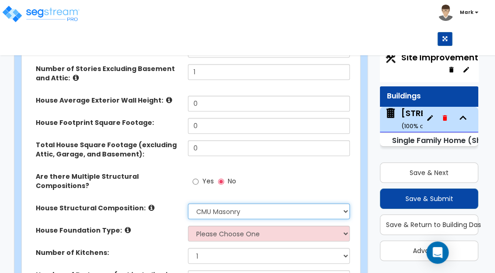
click at [280, 210] on select "Please Choose One Reinforced Concrete Structural Steel Brick Masonry CMU Masonr…" at bounding box center [269, 211] width 162 height 16
select select "7"
click at [188, 203] on select "Please Choose One Reinforced Concrete Structural Steel Brick Masonry CMU Masonr…" at bounding box center [269, 211] width 162 height 16
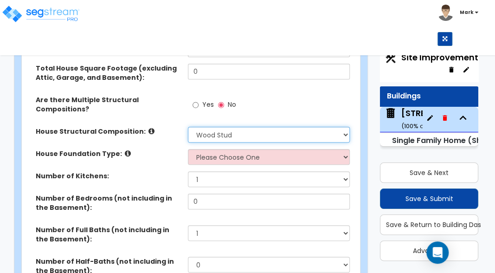
scroll to position [249, 0]
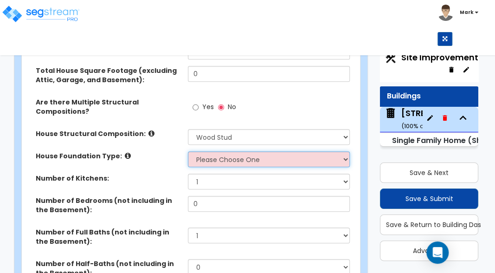
click at [233, 159] on select "Please Choose One Crawl Space Pier-Elevated First floor Slab on Grade" at bounding box center [269, 159] width 162 height 16
select select "3"
click at [188, 151] on select "Please Choose One Crawl Space Pier-Elevated First floor Slab on Grade" at bounding box center [269, 159] width 162 height 16
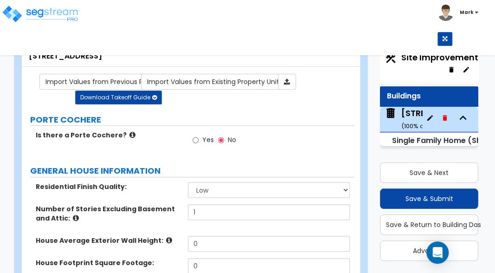
scroll to position [26, 0]
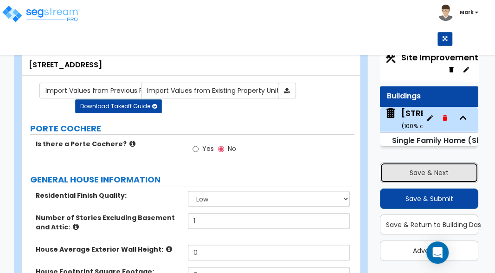
click at [404, 169] on button "Save & Next" at bounding box center [429, 173] width 98 height 20
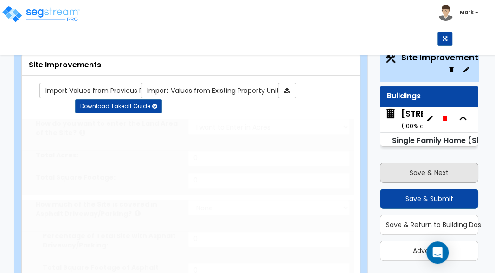
type input "0.18"
select select "2"
type input "630"
select select "2"
type input "350"
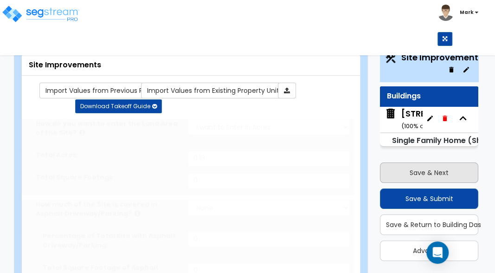
radio input "true"
select select "2"
type input "350"
radio input "true"
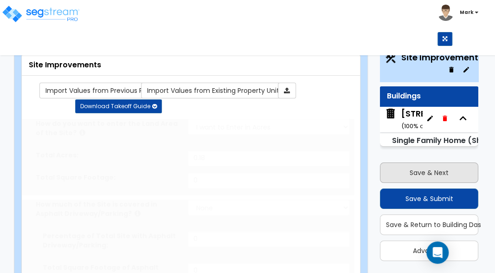
select select "1"
select select "10"
type input "5"
radio input "true"
type input "850"
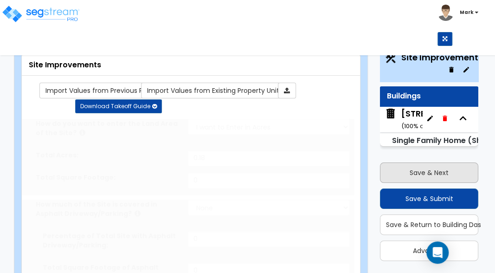
type input "430"
select select "4"
type input "3.5"
radio input "true"
select select "1"
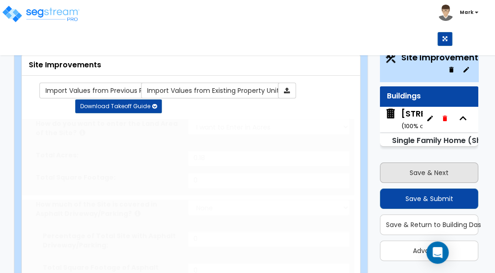
select select "2"
radio input "true"
select select "2"
select select "1"
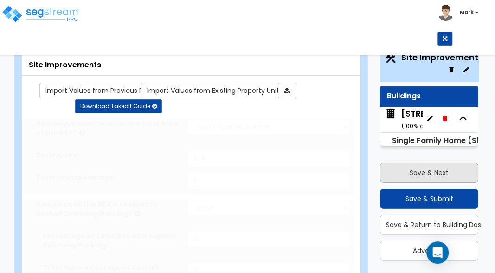
select select "1"
type input "450"
select select "1"
select select "2"
select select "1"
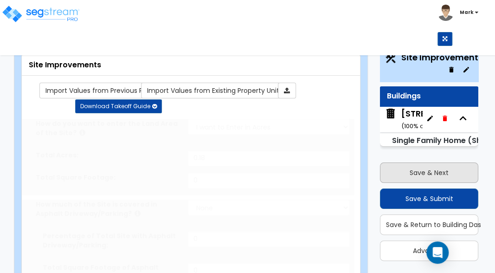
type input "200"
radio input "true"
type input "138"
radio input "true"
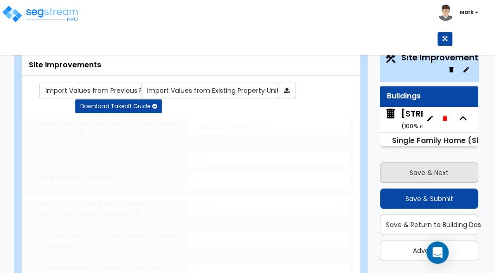
select select "1"
select select "9"
type input "2"
select select "2"
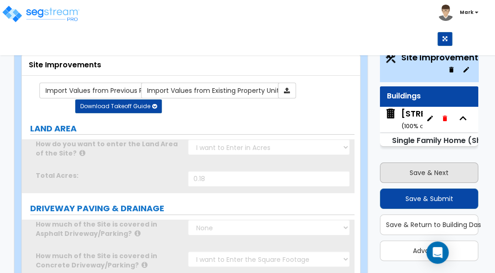
scroll to position [25, 0]
